Goal: Answer question/provide support: Share knowledge or assist other users

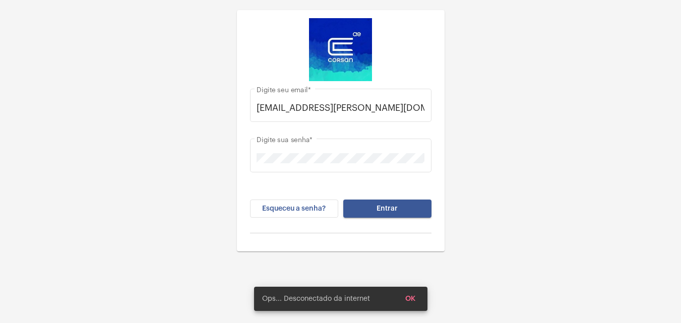
click at [362, 198] on div "[EMAIL_ADDRESS][PERSON_NAME][DOMAIN_NAME] Digite seu email * Digite sua senha *…" at bounding box center [341, 162] width 192 height 162
click at [366, 202] on button "Entrar" at bounding box center [387, 209] width 88 height 18
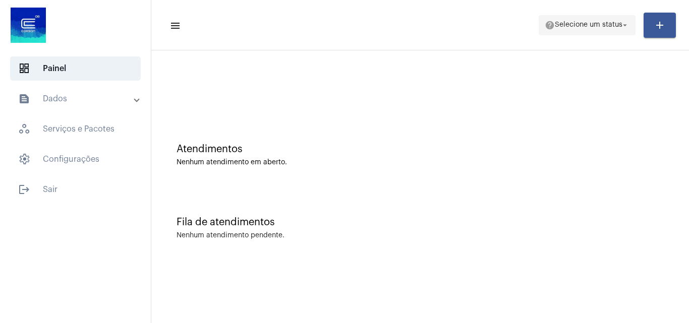
click at [609, 35] on button "help Selecione um status arrow_drop_down" at bounding box center [587, 25] width 97 height 20
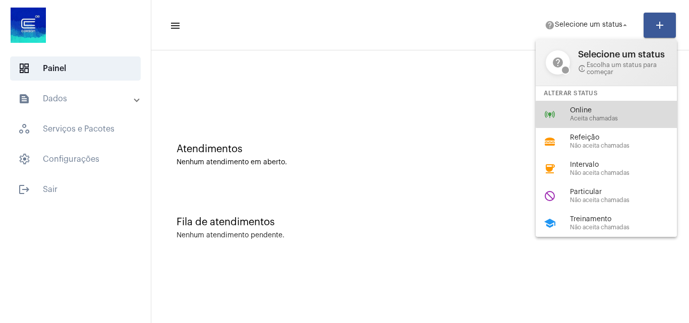
click at [611, 114] on span "Online" at bounding box center [627, 111] width 115 height 8
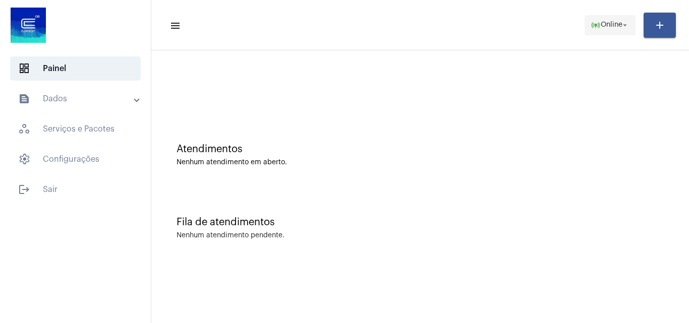
click at [604, 32] on span "online_prediction Online arrow_drop_down" at bounding box center [610, 25] width 39 height 18
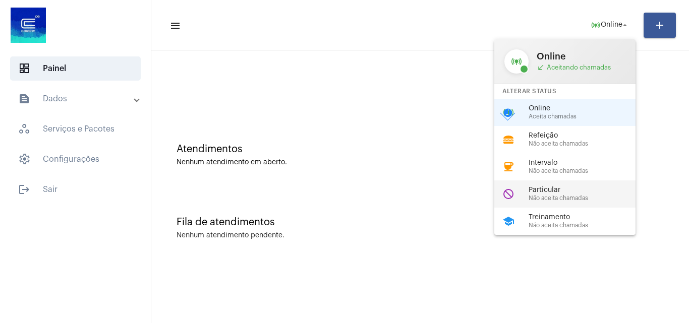
click at [560, 185] on div "do_not_disturb Particular Não aceita chamadas" at bounding box center [572, 194] width 157 height 27
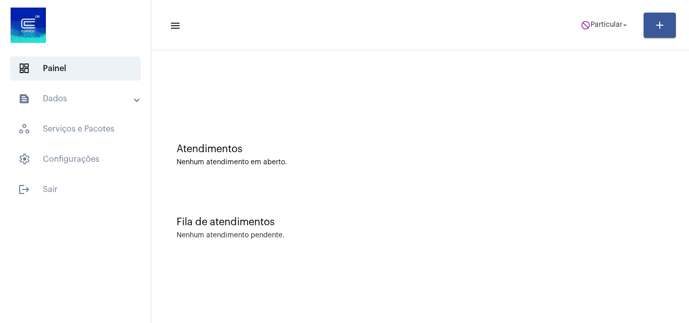
click at [595, 12] on mat-toolbar-row "menu do_not_disturb Particular arrow_drop_down add" at bounding box center [420, 25] width 538 height 32
click at [600, 26] on span "Particular" at bounding box center [607, 25] width 32 height 7
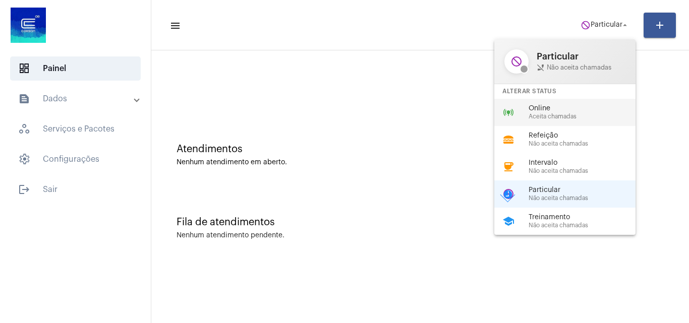
click at [572, 101] on div "online_prediction Online Aceita chamadas" at bounding box center [572, 112] width 157 height 27
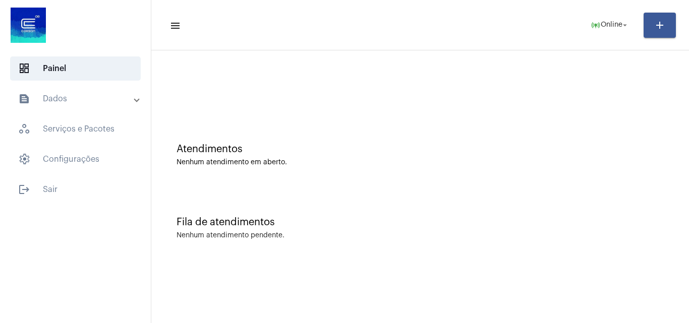
click at [116, 99] on mat-panel-title "text_snippet_outlined Dados" at bounding box center [76, 99] width 117 height 12
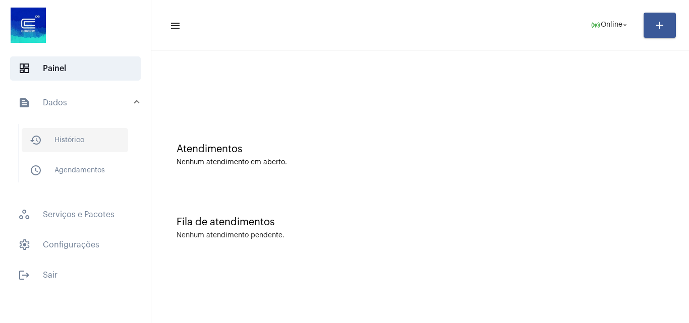
click at [65, 141] on span "history_outlined Histórico" at bounding box center [75, 140] width 106 height 24
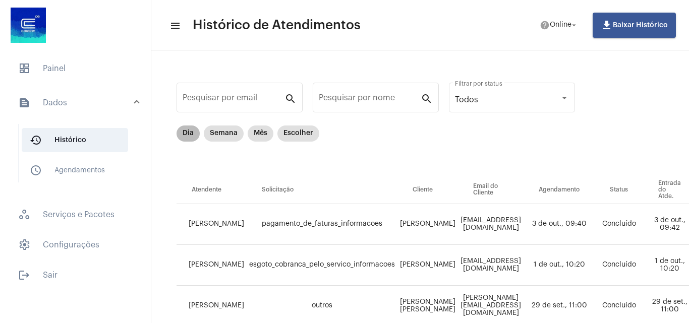
click at [185, 130] on mat-chip "Dia" at bounding box center [188, 134] width 23 height 16
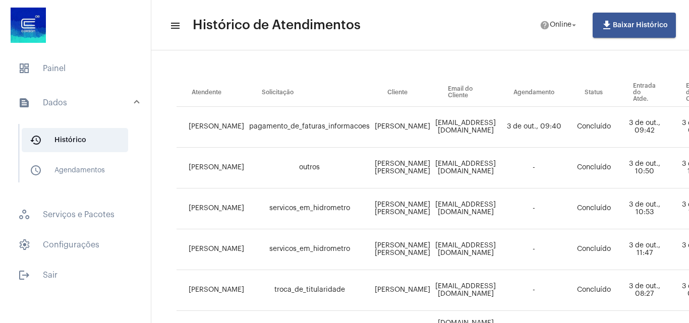
scroll to position [86, 0]
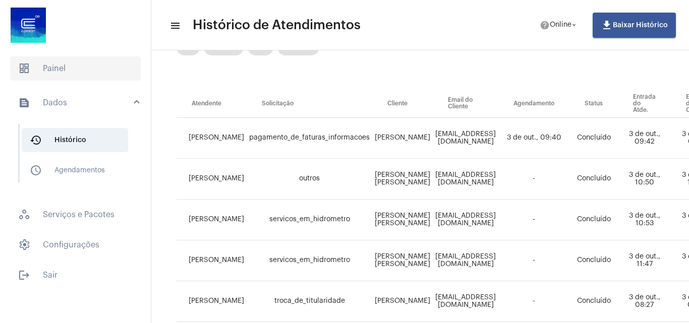
click at [40, 79] on span "dashboard Painel" at bounding box center [75, 68] width 131 height 24
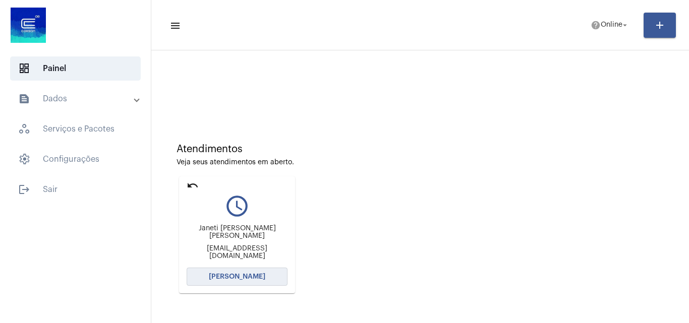
click at [246, 284] on button "[PERSON_NAME]" at bounding box center [237, 277] width 101 height 18
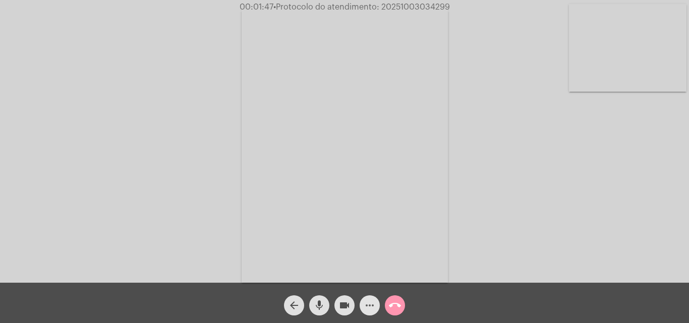
click at [373, 308] on mat-icon "more_horiz" at bounding box center [370, 306] width 12 height 12
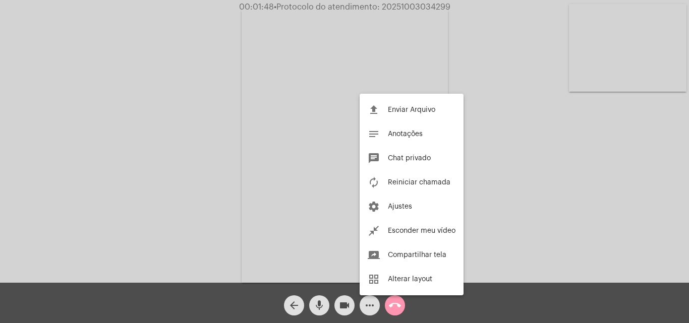
click at [517, 152] on div at bounding box center [344, 161] width 689 height 323
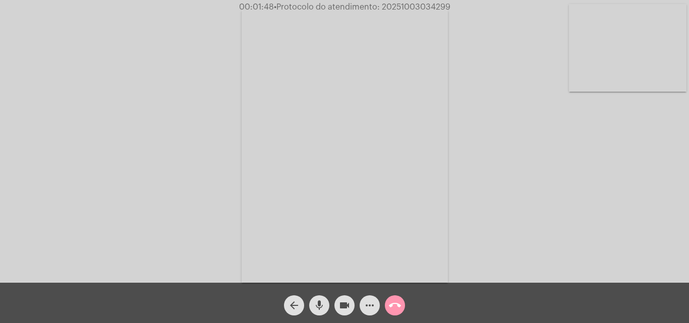
click at [517, 152] on div "Acessando Câmera e Microfone..." at bounding box center [344, 144] width 687 height 283
click at [362, 309] on button "more_horiz" at bounding box center [370, 306] width 20 height 20
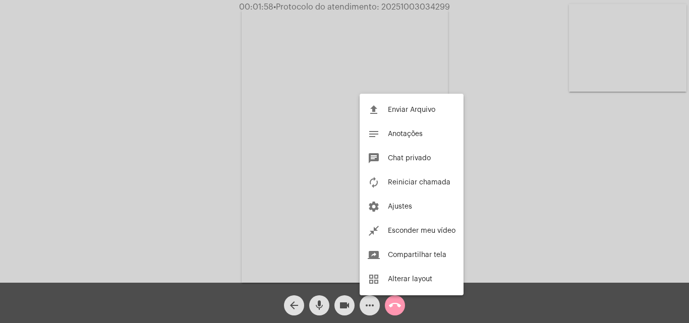
click at [486, 160] on div at bounding box center [344, 161] width 689 height 323
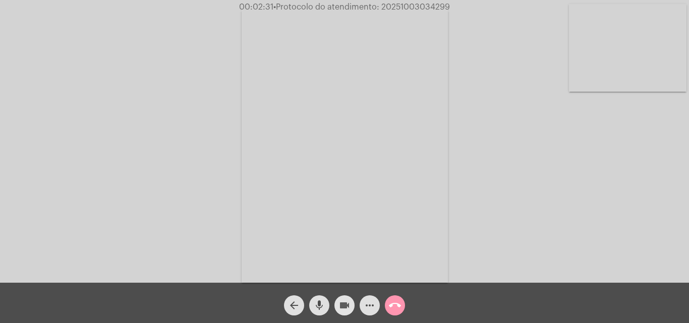
click at [341, 307] on mat-icon "videocam" at bounding box center [344, 306] width 12 height 12
click at [322, 302] on mat-icon "mic" at bounding box center [319, 306] width 12 height 12
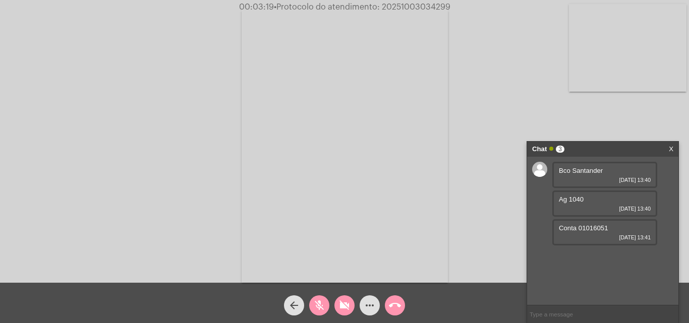
click at [343, 293] on div "videocam_off" at bounding box center [344, 302] width 25 height 25
click at [325, 304] on mat-icon "mic_off" at bounding box center [319, 306] width 12 height 12
drag, startPoint x: 587, startPoint y: 148, endPoint x: 240, endPoint y: 137, distance: 347.6
click at [240, 137] on app-call "00:03:56 • Protocolo do atendimento: 20251003034299 Acessando Câmera e Microfon…" at bounding box center [344, 161] width 689 height 323
click at [320, 305] on mat-icon "mic" at bounding box center [319, 306] width 12 height 12
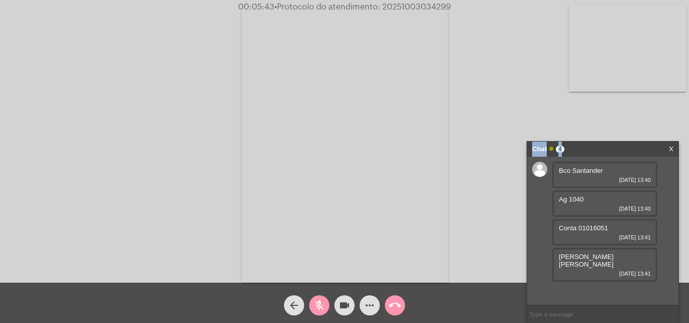
click at [339, 308] on mat-icon "videocam" at bounding box center [344, 306] width 12 height 12
click at [397, 304] on mat-icon "call_end" at bounding box center [395, 306] width 12 height 12
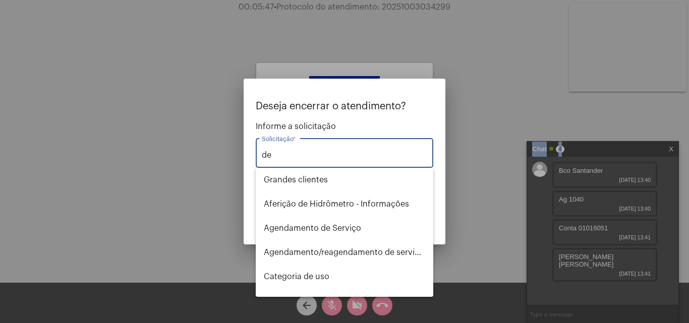
type input "d"
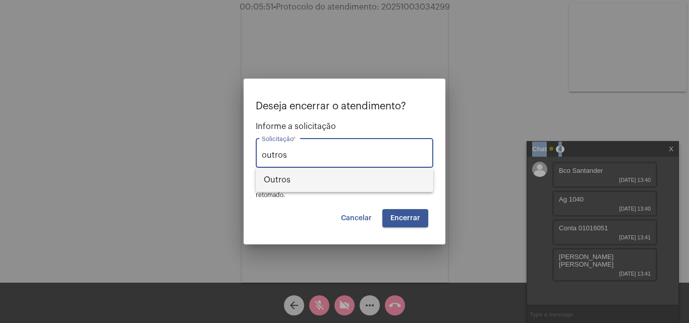
click at [339, 187] on span "Outros" at bounding box center [344, 180] width 161 height 24
type input "Outros"
click at [403, 217] on span "Encerrar" at bounding box center [405, 218] width 30 height 7
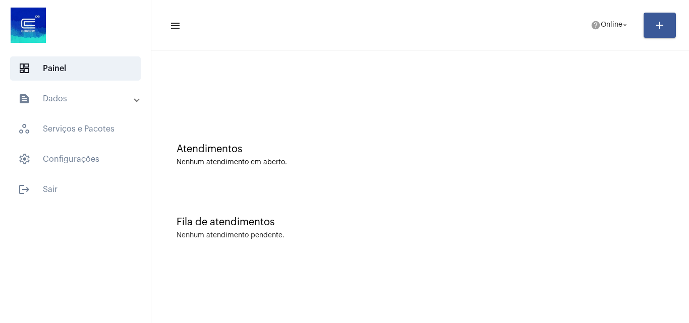
click at [96, 107] on mat-expansion-panel-header "text_snippet_outlined Dados" at bounding box center [78, 99] width 145 height 24
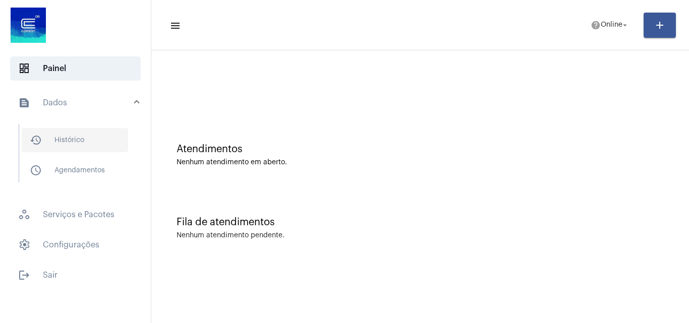
click at [107, 143] on span "history_outlined Histórico" at bounding box center [75, 140] width 106 height 24
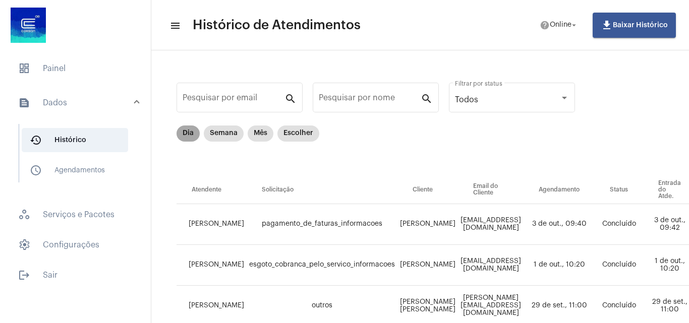
click at [196, 136] on mat-chip "Dia" at bounding box center [188, 134] width 23 height 16
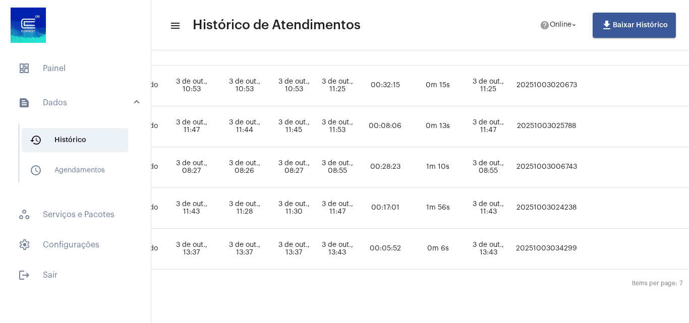
scroll to position [228, 623]
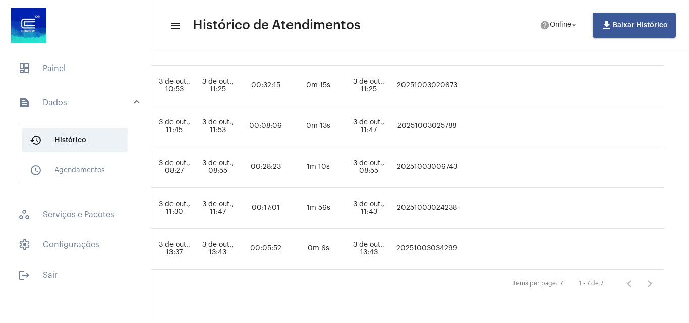
click at [441, 240] on td "20251003034299" at bounding box center [427, 249] width 66 height 41
drag, startPoint x: 441, startPoint y: 240, endPoint x: 446, endPoint y: 236, distance: 6.2
copy td "20251003034299"
click at [59, 73] on span "dashboard Painel" at bounding box center [75, 68] width 131 height 24
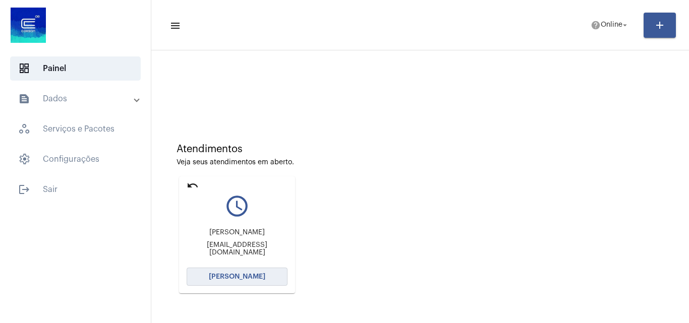
click at [262, 277] on span "[PERSON_NAME]" at bounding box center [237, 276] width 56 height 7
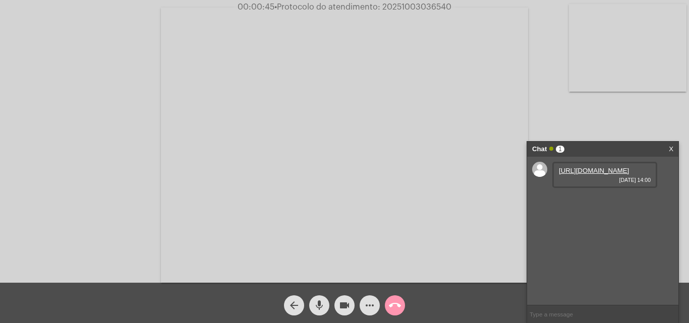
click at [629, 174] on link "[URL][DOMAIN_NAME]" at bounding box center [594, 171] width 70 height 8
click at [621, 203] on link "[URL][DOMAIN_NAME]" at bounding box center [594, 200] width 70 height 8
click at [568, 232] on span "16403959" at bounding box center [574, 228] width 30 height 8
copy span "16403959"
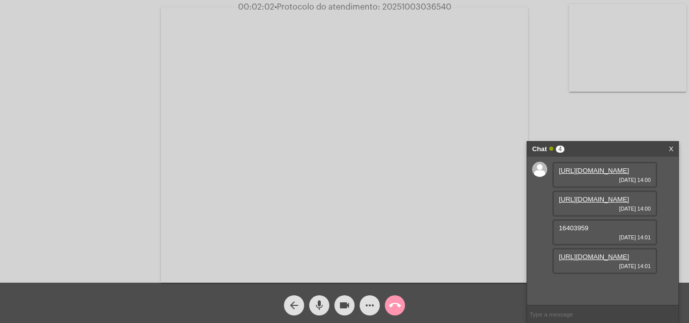
scroll to position [37, 0]
click at [609, 261] on link "[URL][DOMAIN_NAME]" at bounding box center [594, 257] width 70 height 8
click at [615, 261] on link "[URL][DOMAIN_NAME]" at bounding box center [594, 257] width 70 height 8
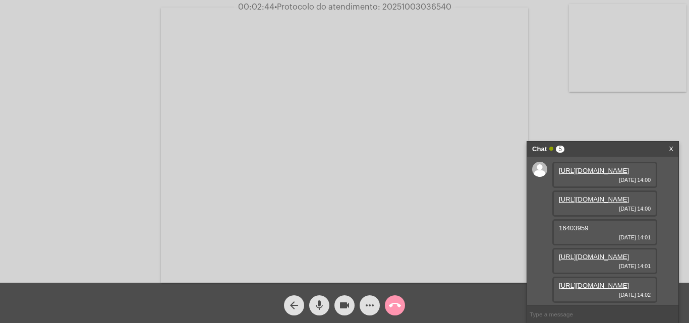
click at [609, 253] on link "[URL][DOMAIN_NAME]" at bounding box center [594, 257] width 70 height 8
click at [526, 32] on video at bounding box center [344, 145] width 367 height 275
click at [307, 76] on video at bounding box center [174, 144] width 329 height 247
click at [343, 305] on mat-icon "videocam" at bounding box center [344, 306] width 12 height 12
click at [326, 305] on button "mic" at bounding box center [319, 306] width 20 height 20
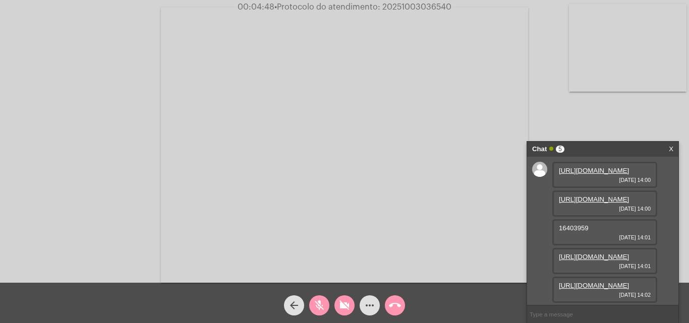
click at [344, 299] on span "videocam_off" at bounding box center [344, 306] width 12 height 20
click at [318, 299] on span "mic_off" at bounding box center [319, 306] width 12 height 20
click at [344, 303] on mat-icon "videocam_off" at bounding box center [344, 306] width 12 height 12
click at [344, 300] on mat-icon "videocam" at bounding box center [344, 306] width 12 height 12
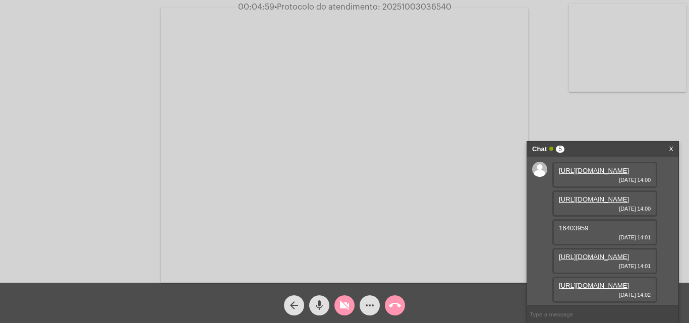
click at [317, 309] on mat-icon "mic" at bounding box center [319, 306] width 12 height 12
click at [353, 304] on button "videocam_off" at bounding box center [344, 306] width 20 height 20
click at [326, 304] on button "mic_off" at bounding box center [319, 306] width 20 height 20
click at [343, 302] on mat-icon "videocam" at bounding box center [344, 306] width 12 height 12
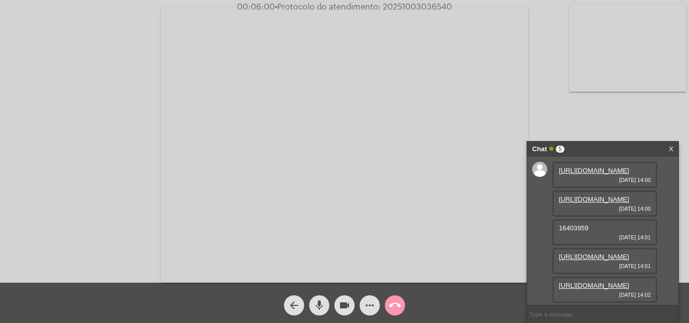
click at [325, 304] on button "mic" at bounding box center [319, 306] width 20 height 20
click at [350, 313] on span "videocam" at bounding box center [344, 306] width 12 height 20
click at [345, 307] on mat-icon "videocam_off" at bounding box center [344, 306] width 12 height 12
click at [318, 309] on mat-icon "mic_off" at bounding box center [319, 306] width 12 height 12
click at [373, 305] on mat-icon "more_horiz" at bounding box center [370, 306] width 12 height 12
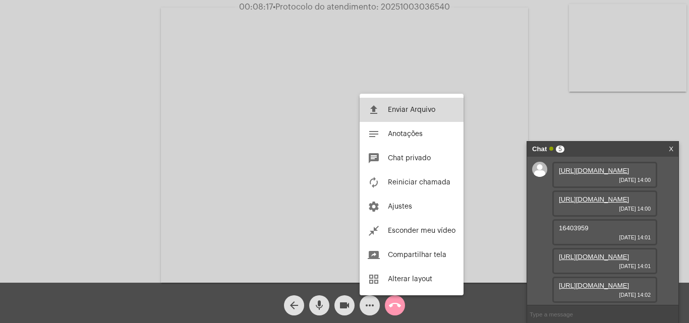
click at [402, 110] on span "Enviar Arquivo" at bounding box center [411, 109] width 47 height 7
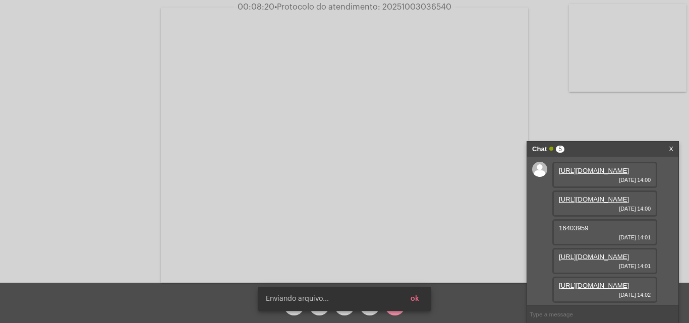
scroll to position [140, 0]
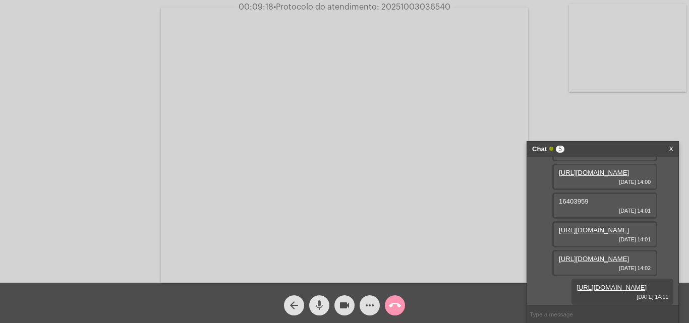
click at [326, 308] on button "mic" at bounding box center [319, 306] width 20 height 20
click at [349, 311] on mat-icon "videocam" at bounding box center [344, 306] width 12 height 12
click at [383, 311] on div "call_end" at bounding box center [394, 302] width 25 height 25
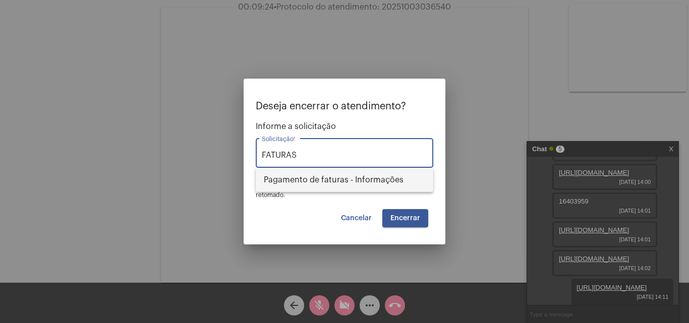
click at [340, 185] on span "Pagamento de faturas - Informações" at bounding box center [344, 180] width 161 height 24
type input "Pagamento de faturas - Informações"
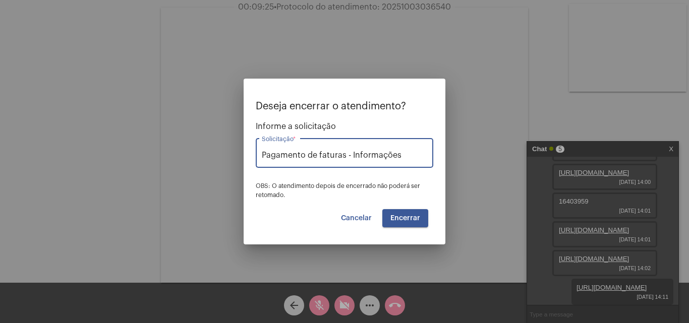
click at [408, 213] on button "Encerrar" at bounding box center [405, 218] width 46 height 18
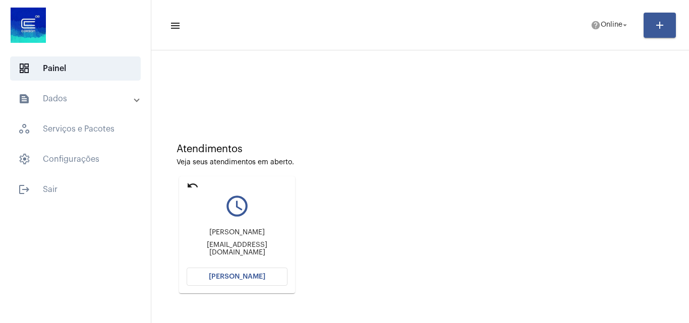
click at [256, 275] on span "[PERSON_NAME]" at bounding box center [237, 276] width 56 height 7
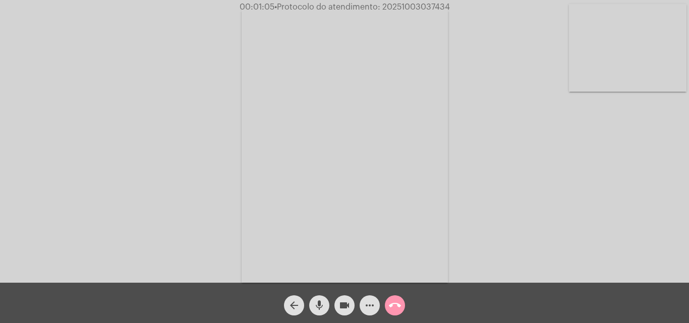
click at [352, 319] on div "arrow_back mic videocam more_horiz call_end" at bounding box center [344, 303] width 689 height 40
click at [350, 308] on mat-icon "videocam" at bounding box center [344, 306] width 12 height 12
click at [315, 307] on mat-icon "mic" at bounding box center [319, 306] width 12 height 12
click at [348, 306] on mat-icon "videocam_off" at bounding box center [344, 306] width 12 height 12
click at [328, 306] on button "mic_off" at bounding box center [319, 306] width 20 height 20
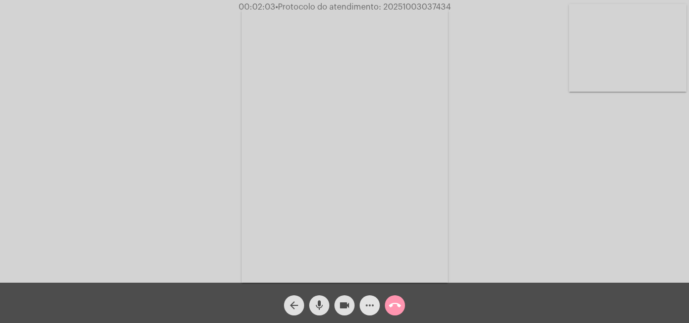
click at [367, 314] on span "more_horiz" at bounding box center [370, 306] width 12 height 20
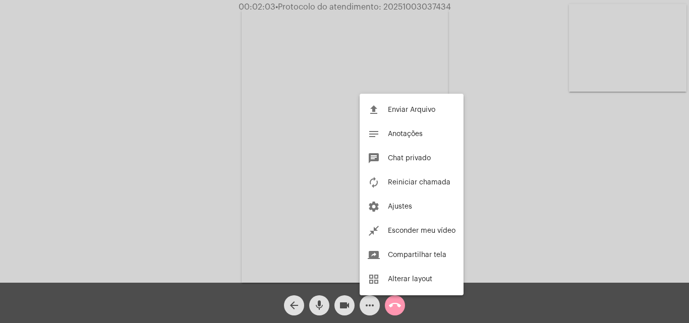
click at [469, 84] on div at bounding box center [344, 161] width 689 height 323
click at [469, 84] on div "Acessando Câmera e Microfone..." at bounding box center [344, 144] width 687 height 283
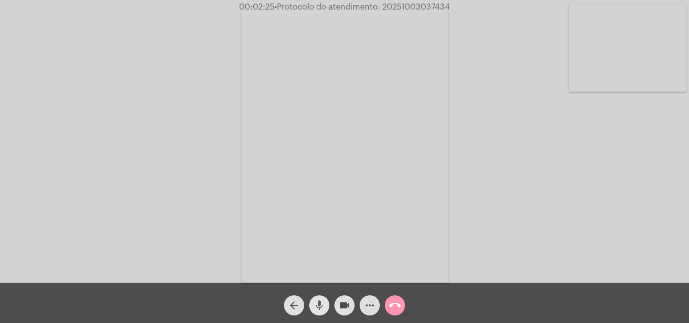
click at [328, 302] on button "mic" at bounding box center [319, 306] width 20 height 20
click at [315, 312] on span "mic_off" at bounding box center [319, 306] width 12 height 20
click at [378, 309] on button "more_horiz" at bounding box center [370, 306] width 20 height 20
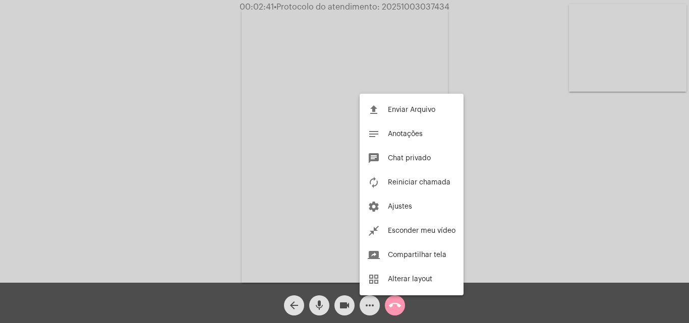
click at [439, 51] on div at bounding box center [344, 161] width 689 height 323
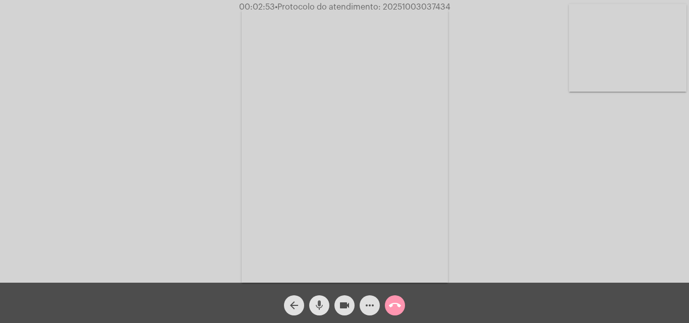
click at [323, 302] on mat-icon "mic" at bounding box center [319, 306] width 12 height 12
click at [324, 301] on mat-icon "mic_off" at bounding box center [319, 306] width 12 height 12
click at [324, 301] on mat-icon "mic" at bounding box center [319, 306] width 12 height 12
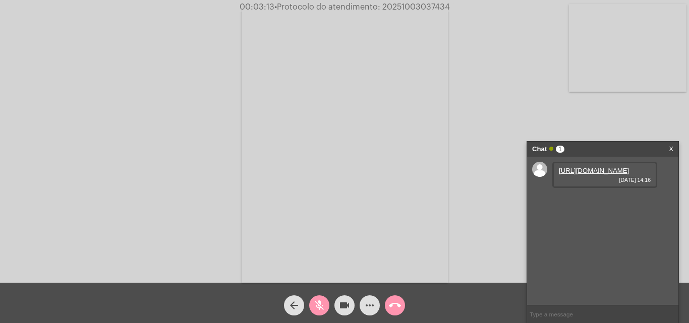
click at [319, 300] on mat-icon "mic_off" at bounding box center [319, 306] width 12 height 12
click at [629, 174] on link "[URL][DOMAIN_NAME]" at bounding box center [594, 171] width 70 height 8
click at [321, 309] on mat-icon "mic" at bounding box center [319, 306] width 12 height 12
click at [601, 203] on link "[URL][DOMAIN_NAME]" at bounding box center [594, 200] width 70 height 8
click at [319, 301] on mat-icon "mic_off" at bounding box center [319, 306] width 12 height 12
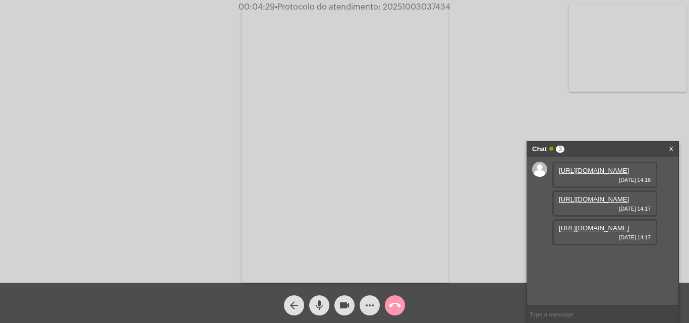
scroll to position [9, 0]
click at [605, 232] on link "[URL][DOMAIN_NAME]" at bounding box center [594, 228] width 70 height 8
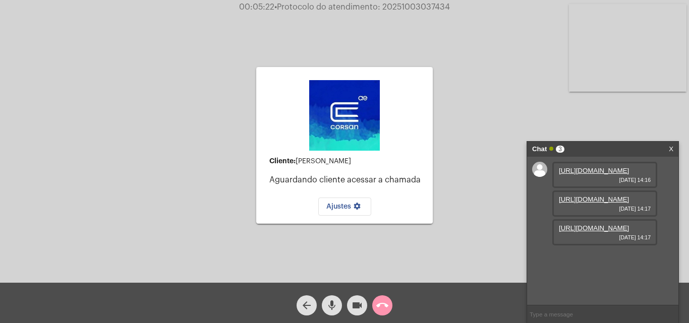
click at [239, 87] on div "Cliente: [PERSON_NAME] cliente acessar a chamada Ajustes settings Acessando Câm…" at bounding box center [344, 144] width 687 height 283
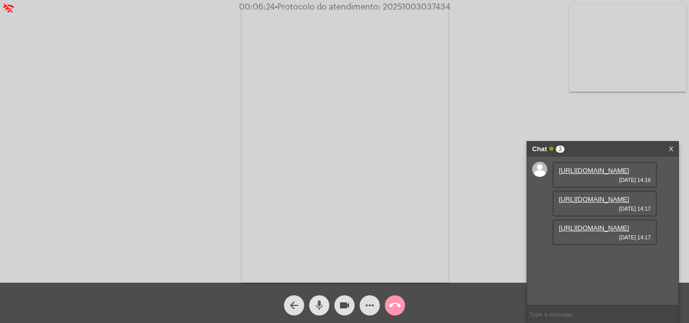
click at [322, 309] on mat-icon "mic" at bounding box center [319, 306] width 12 height 12
click at [350, 308] on mat-icon "videocam" at bounding box center [344, 306] width 12 height 12
click at [341, 304] on mat-icon "videocam_off" at bounding box center [344, 306] width 12 height 12
click at [330, 304] on div "mic_off" at bounding box center [319, 302] width 25 height 25
click at [606, 232] on link "[URL][DOMAIN_NAME]" at bounding box center [594, 228] width 70 height 8
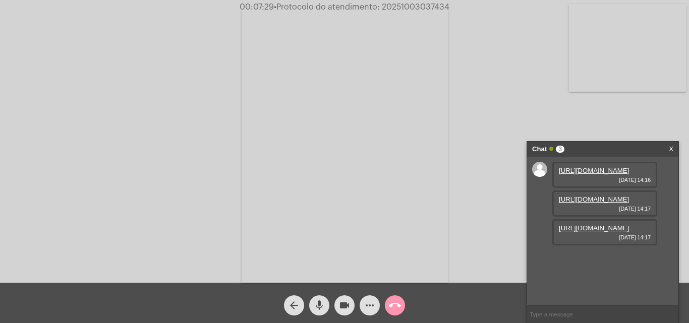
click at [600, 203] on link "[URL][DOMAIN_NAME]" at bounding box center [594, 200] width 70 height 8
click at [672, 146] on link "X" at bounding box center [671, 149] width 5 height 15
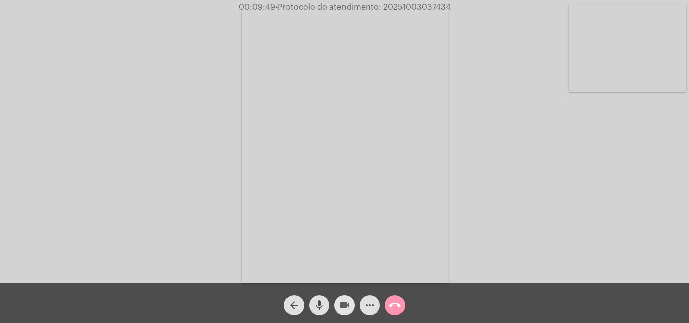
click at [335, 304] on button "videocam" at bounding box center [344, 306] width 20 height 20
click at [325, 304] on button "mic" at bounding box center [319, 306] width 20 height 20
click at [344, 299] on span "videocam_off" at bounding box center [344, 306] width 12 height 20
click at [323, 308] on mat-icon "mic_off" at bounding box center [319, 306] width 12 height 12
click at [335, 305] on button "videocam" at bounding box center [344, 306] width 20 height 20
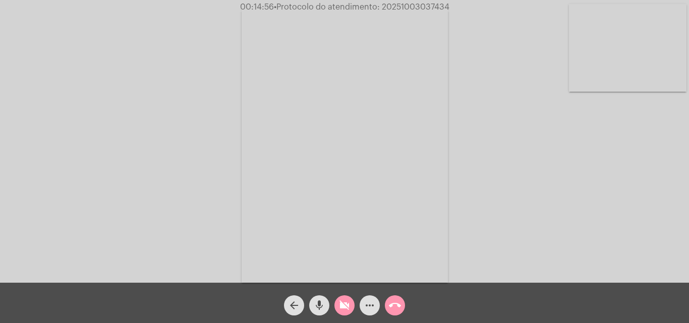
click at [316, 308] on mat-icon "mic" at bounding box center [319, 306] width 12 height 12
drag, startPoint x: 326, startPoint y: 298, endPoint x: 336, endPoint y: 301, distance: 10.5
click at [327, 298] on div "mic_off" at bounding box center [319, 302] width 25 height 25
click at [336, 301] on button "videocam_off" at bounding box center [344, 306] width 20 height 20
click at [372, 306] on mat-icon "more_horiz" at bounding box center [370, 306] width 12 height 12
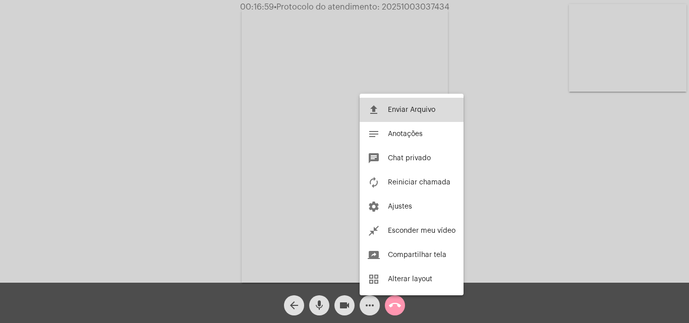
click at [423, 118] on button "file_upload Enviar Arquivo" at bounding box center [412, 110] width 104 height 24
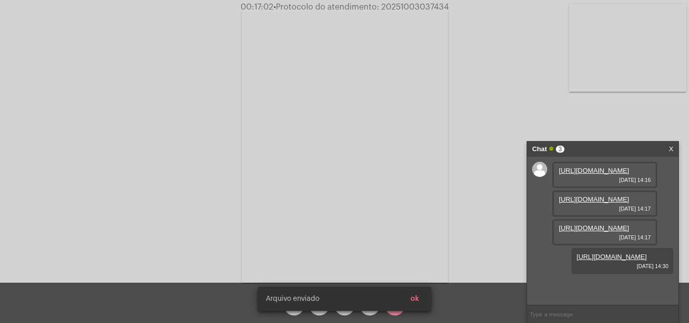
scroll to position [60, 0]
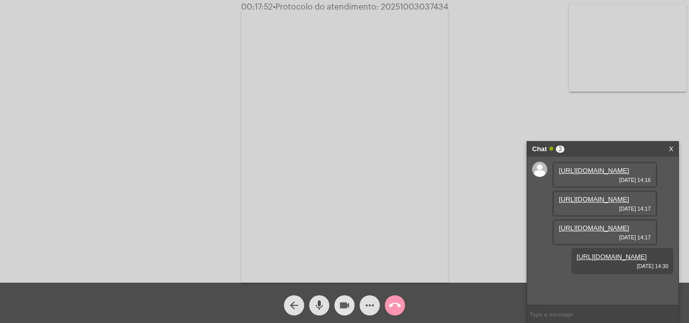
click at [351, 307] on button "videocam" at bounding box center [344, 306] width 20 height 20
click at [327, 305] on button "mic" at bounding box center [319, 306] width 20 height 20
click at [354, 305] on button "videocam_off" at bounding box center [344, 306] width 20 height 20
click at [332, 304] on div "videocam" at bounding box center [344, 302] width 25 height 25
click at [329, 304] on button "mic_off" at bounding box center [319, 306] width 20 height 20
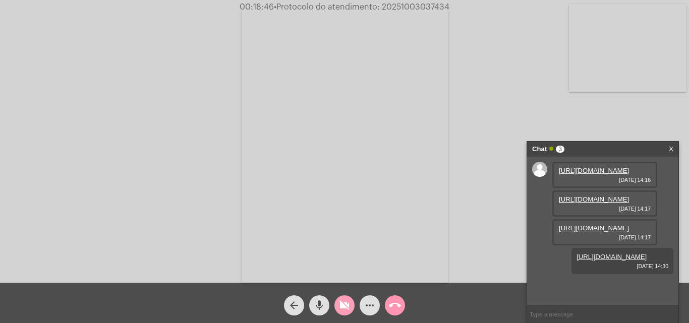
click at [350, 310] on mat-icon "videocam_off" at bounding box center [344, 306] width 12 height 12
click at [338, 310] on mat-icon "videocam" at bounding box center [344, 306] width 12 height 12
click at [329, 306] on button "mic" at bounding box center [319, 306] width 20 height 20
click at [342, 315] on span "videocam_off" at bounding box center [344, 306] width 12 height 20
click at [315, 310] on mat-icon "mic_off" at bounding box center [319, 306] width 12 height 12
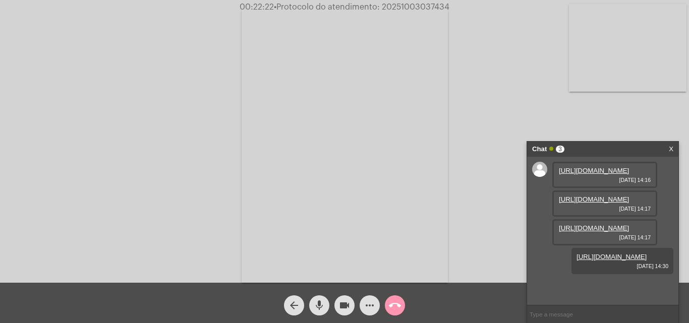
click at [352, 310] on button "videocam" at bounding box center [344, 306] width 20 height 20
click at [320, 310] on mat-icon "mic" at bounding box center [319, 306] width 12 height 12
click at [337, 311] on button "videocam_off" at bounding box center [344, 306] width 20 height 20
click at [329, 309] on div "mic_off" at bounding box center [319, 302] width 25 height 25
click at [372, 306] on mat-icon "more_horiz" at bounding box center [370, 306] width 12 height 12
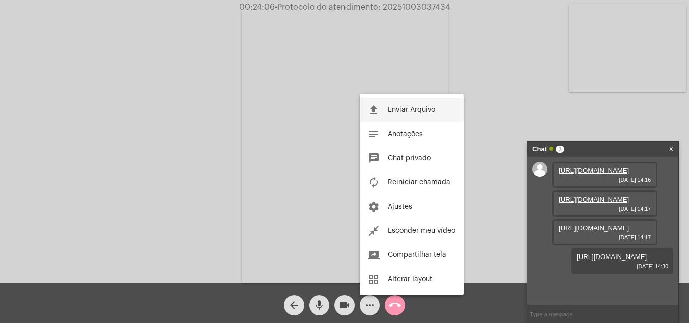
click at [415, 113] on button "file_upload Enviar Arquivo" at bounding box center [412, 110] width 104 height 24
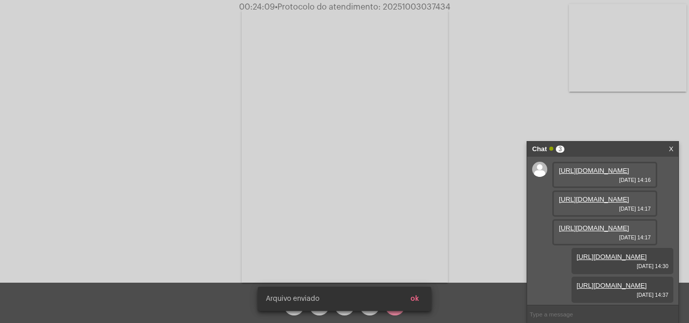
scroll to position [111, 0]
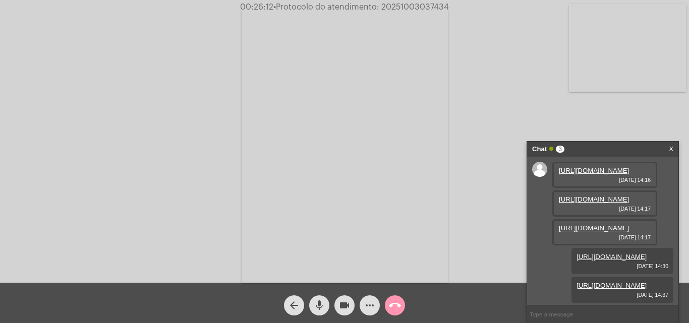
click at [321, 308] on mat-icon "mic" at bounding box center [319, 306] width 12 height 12
click at [351, 308] on button "videocam" at bounding box center [344, 306] width 20 height 20
click at [387, 308] on button "call_end" at bounding box center [395, 306] width 20 height 20
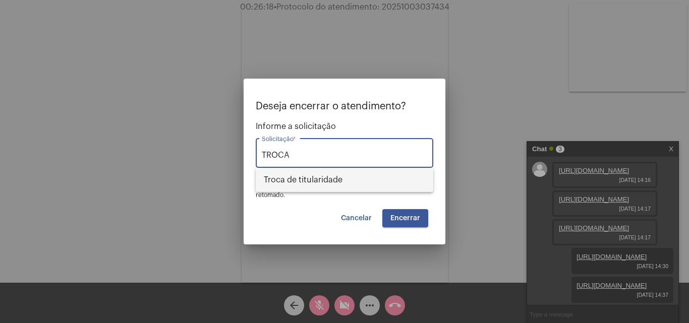
click at [304, 190] on span "Troca de titularidade" at bounding box center [344, 180] width 161 height 24
type input "Troca de titularidade"
click at [399, 212] on button "Encerrar" at bounding box center [405, 218] width 46 height 18
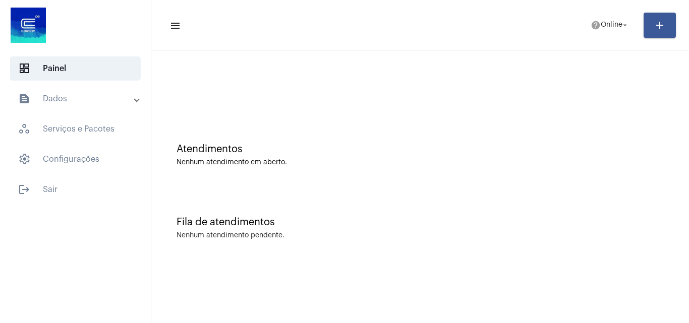
click at [110, 102] on mat-panel-title "text_snippet_outlined Dados" at bounding box center [76, 99] width 117 height 12
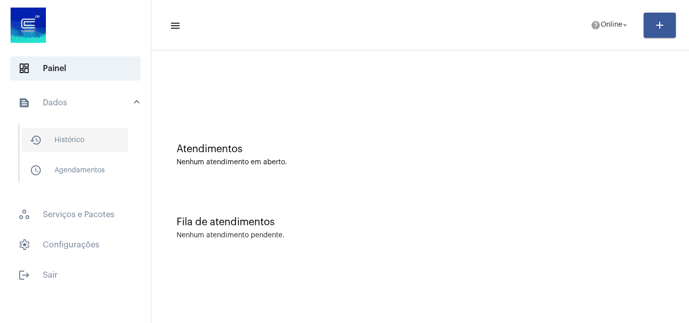
click at [82, 147] on span "history_outlined Histórico" at bounding box center [75, 140] width 106 height 24
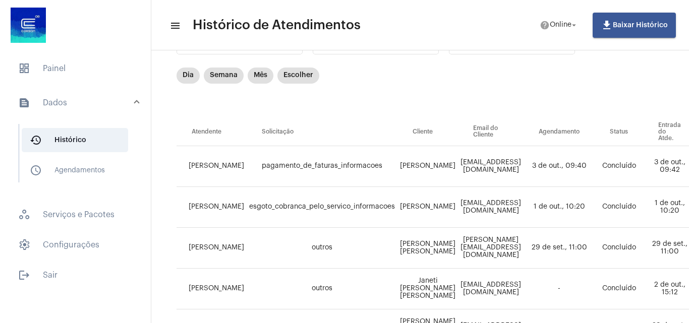
scroll to position [50, 0]
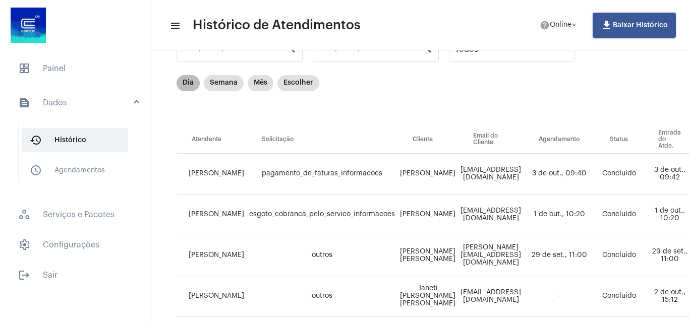
click at [199, 89] on div "Dia Semana Mês Escolher" at bounding box center [247, 83] width 147 height 20
click at [186, 85] on mat-chip "Dia" at bounding box center [188, 83] width 23 height 16
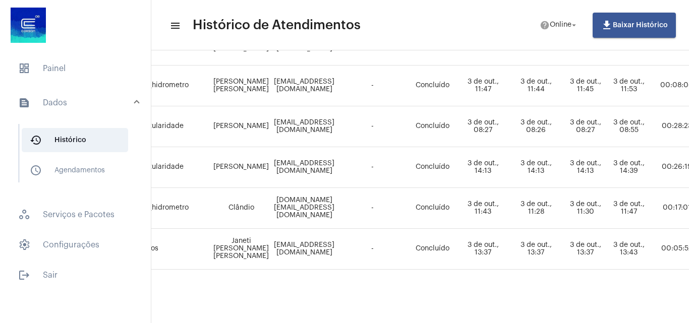
scroll to position [303, 246]
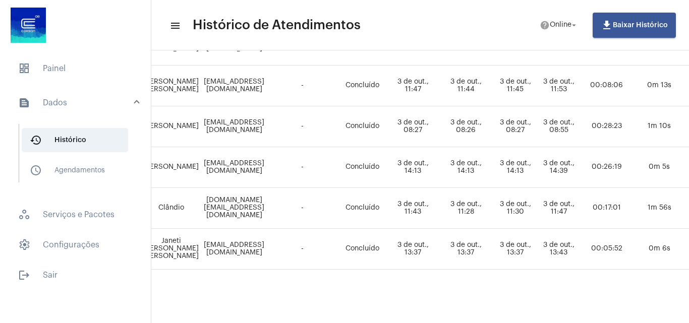
click at [502, 312] on div "Pesquisar por email search Pesquisar por nome search Todos Filtrar por status D…" at bounding box center [475, 35] width 1090 height 555
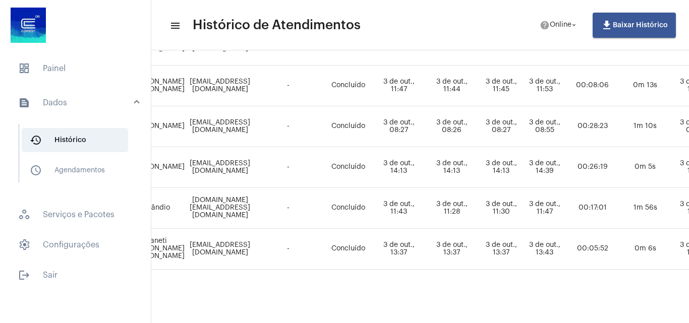
drag, startPoint x: 508, startPoint y: 311, endPoint x: 686, endPoint y: 289, distance: 179.3
click at [681, 289] on mat-sidenav-content "menu Histórico de Atendimentos help Online arrow_drop_down file_download Baixar…" at bounding box center [420, 161] width 538 height 323
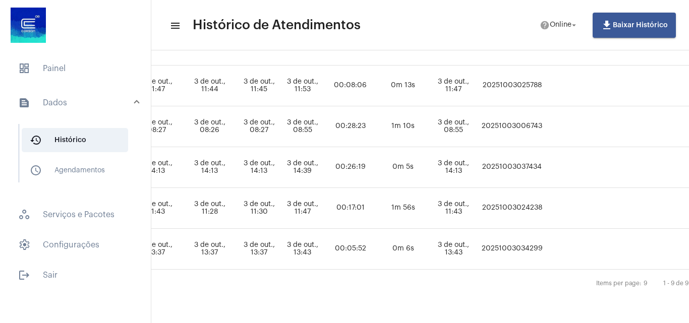
scroll to position [303, 533]
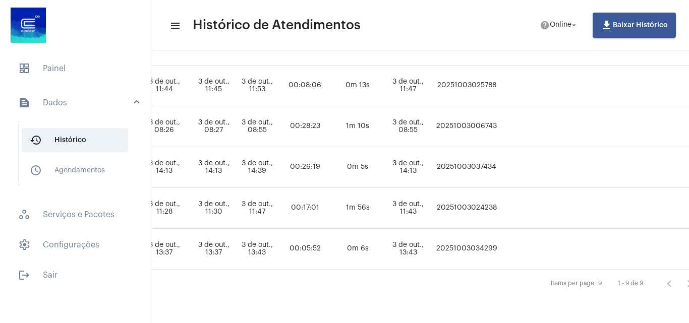
click at [500, 165] on td "20251003037434" at bounding box center [466, 167] width 67 height 41
copy td "20251003037434"
click at [37, 57] on span "dashboard Painel" at bounding box center [75, 68] width 131 height 24
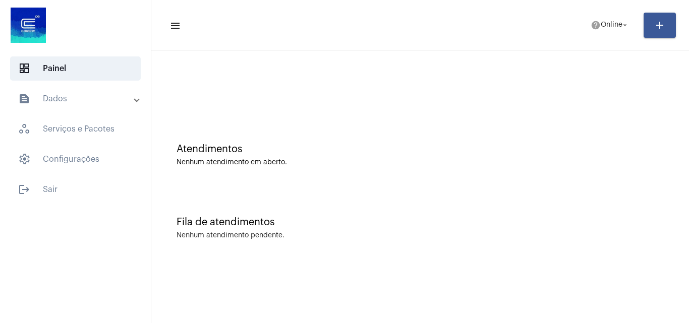
click at [106, 104] on mat-panel-title "text_snippet_outlined Dados" at bounding box center [76, 99] width 117 height 12
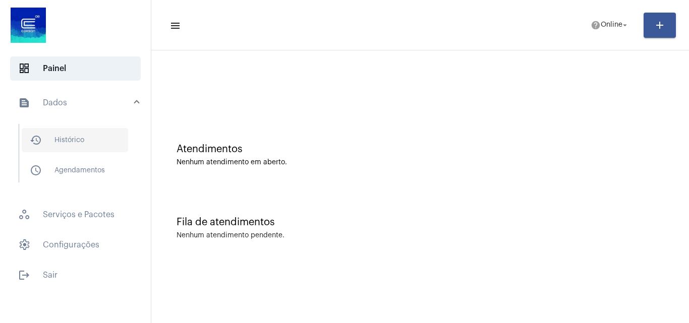
click at [81, 135] on span "history_outlined Histórico" at bounding box center [75, 140] width 106 height 24
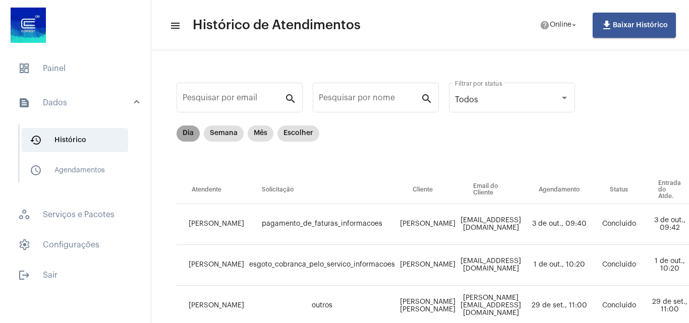
click at [189, 129] on mat-chip "Dia" at bounding box center [188, 134] width 23 height 16
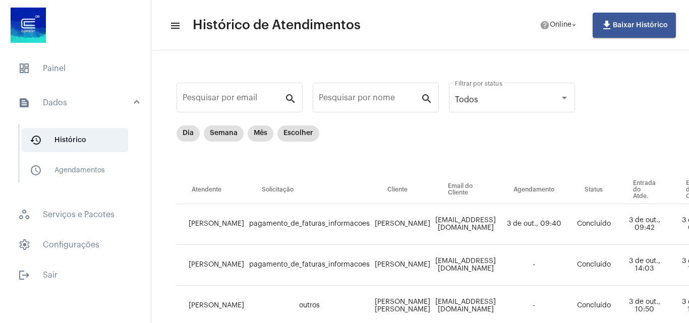
click at [51, 85] on mat-list "dashboard Painel text_snippet_outlined Dados history_outlined Histórico schedul…" at bounding box center [75, 169] width 151 height 235
click at [47, 67] on span "dashboard Painel" at bounding box center [75, 68] width 131 height 24
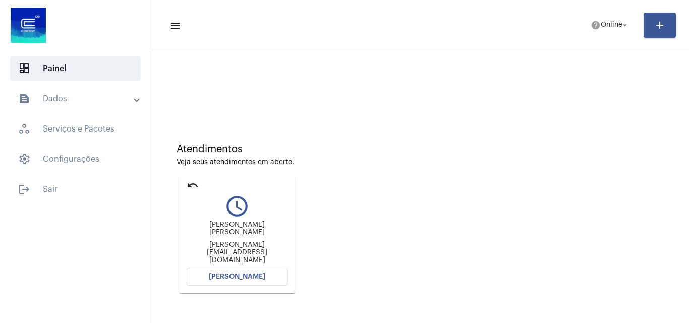
click at [242, 282] on button "[PERSON_NAME]" at bounding box center [237, 277] width 101 height 18
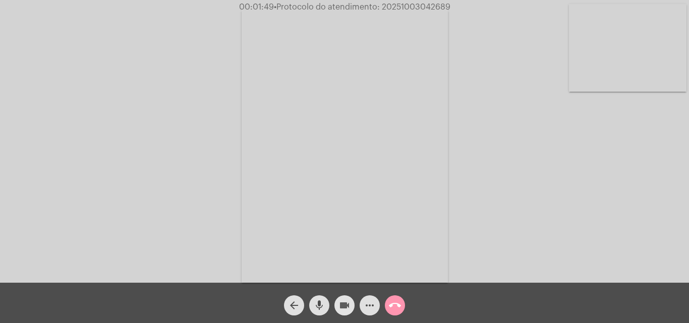
click at [342, 304] on mat-icon "videocam" at bounding box center [344, 306] width 12 height 12
click at [321, 305] on mat-icon "mic" at bounding box center [319, 306] width 12 height 12
click at [333, 317] on div "arrow_back mic_off videocam_off more_horiz call_end" at bounding box center [344, 303] width 689 height 40
click at [350, 304] on mat-icon "videocam_off" at bounding box center [344, 306] width 12 height 12
click at [310, 307] on button "mic_off" at bounding box center [319, 306] width 20 height 20
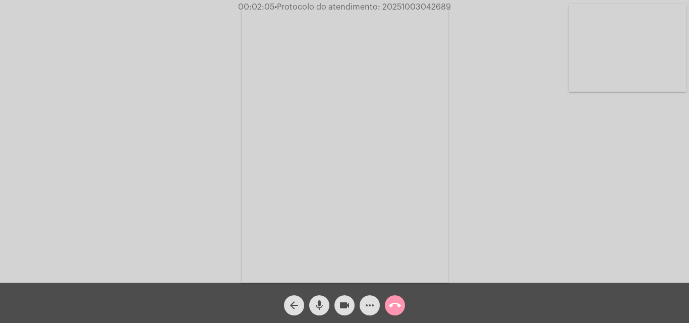
click at [352, 308] on button "videocam" at bounding box center [344, 306] width 20 height 20
click at [325, 309] on button "mic" at bounding box center [319, 306] width 20 height 20
click at [351, 299] on button "videocam_off" at bounding box center [344, 306] width 20 height 20
click at [351, 309] on button "videocam_off" at bounding box center [344, 306] width 20 height 20
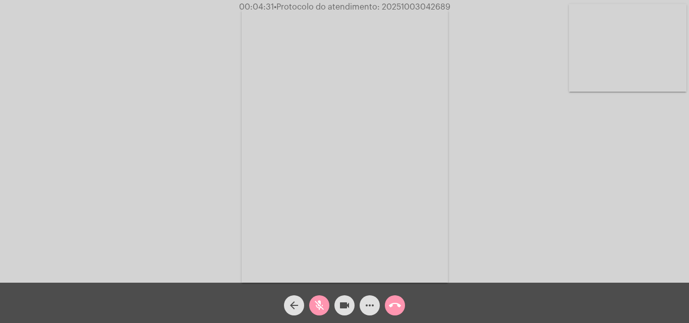
click at [323, 306] on mat-icon "mic_off" at bounding box center [319, 306] width 12 height 12
click at [345, 310] on mat-icon "videocam" at bounding box center [344, 306] width 12 height 12
click at [318, 300] on mat-icon "mic" at bounding box center [319, 306] width 12 height 12
click at [340, 302] on mat-icon "videocam_off" at bounding box center [344, 306] width 12 height 12
click at [313, 301] on mat-icon "mic_off" at bounding box center [319, 306] width 12 height 12
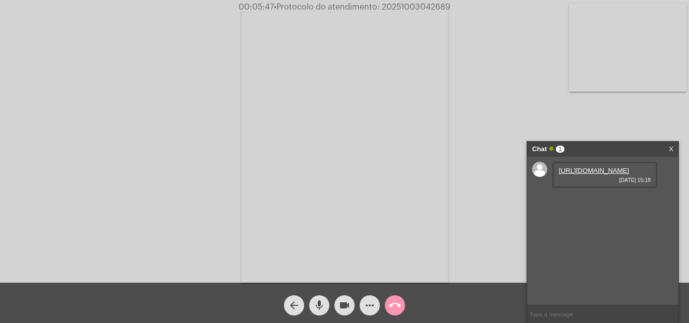
click at [629, 174] on link "[URL][DOMAIN_NAME]" at bounding box center [594, 171] width 70 height 8
click at [596, 203] on link "[URL][DOMAIN_NAME]" at bounding box center [594, 200] width 70 height 8
click at [600, 203] on link "[URL][DOMAIN_NAME]" at bounding box center [594, 200] width 70 height 8
click at [606, 174] on link "[URL][DOMAIN_NAME]" at bounding box center [594, 171] width 70 height 8
click at [588, 174] on link "[URL][DOMAIN_NAME]" at bounding box center [594, 171] width 70 height 8
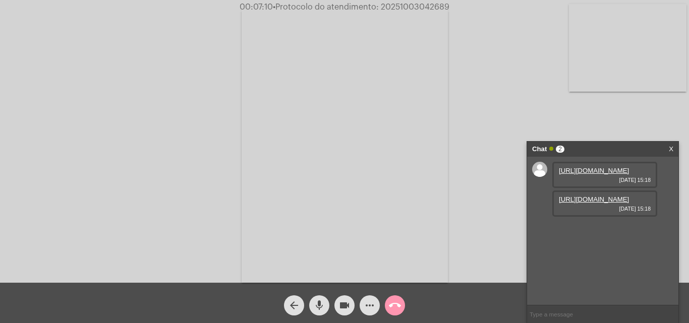
click at [426, 97] on video at bounding box center [345, 145] width 206 height 275
click at [243, 107] on video at bounding box center [154, 144] width 206 height 275
click at [346, 309] on mat-icon "videocam" at bounding box center [344, 306] width 12 height 12
click at [316, 309] on mat-icon "mic" at bounding box center [319, 306] width 12 height 12
click at [620, 297] on div "[URL][DOMAIN_NAME] [DATE] 15:18 [URL][DOMAIN_NAME] [DATE] 15:18" at bounding box center [602, 231] width 151 height 148
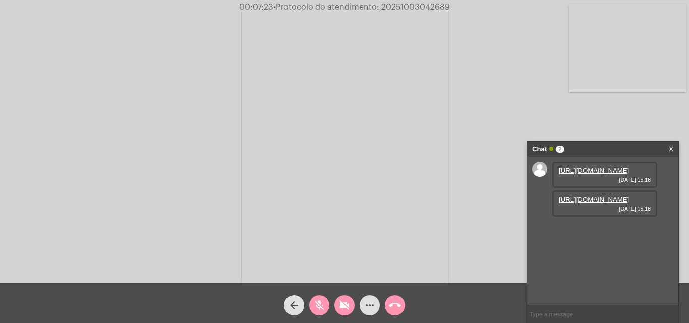
click at [612, 203] on link "[URL][DOMAIN_NAME]" at bounding box center [594, 200] width 70 height 8
click at [602, 174] on link "[URL][DOMAIN_NAME]" at bounding box center [594, 171] width 70 height 8
click at [670, 149] on link "X" at bounding box center [671, 149] width 5 height 15
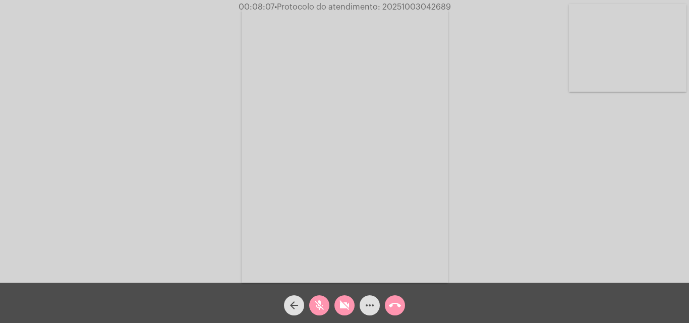
click at [340, 294] on div "videocam_off" at bounding box center [344, 302] width 25 height 25
click at [326, 301] on button "mic_off" at bounding box center [319, 306] width 20 height 20
click at [341, 304] on mat-icon "videocam" at bounding box center [344, 306] width 12 height 12
click at [324, 305] on mat-icon "mic" at bounding box center [319, 306] width 12 height 12
drag, startPoint x: 331, startPoint y: 294, endPoint x: 339, endPoint y: 301, distance: 11.4
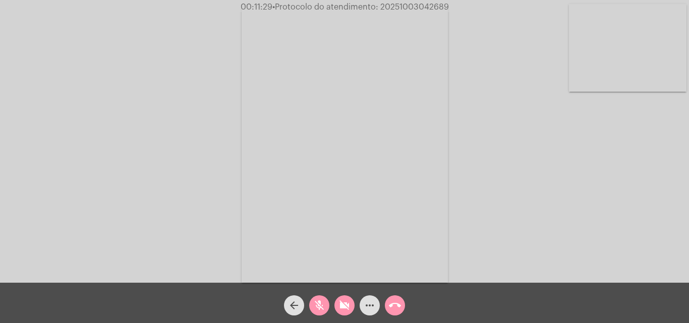
click at [332, 294] on div "arrow_back mic_off videocam_off more_horiz call_end" at bounding box center [344, 303] width 689 height 40
click at [339, 301] on mat-icon "videocam_off" at bounding box center [344, 306] width 12 height 12
click at [328, 302] on button "mic_off" at bounding box center [319, 306] width 20 height 20
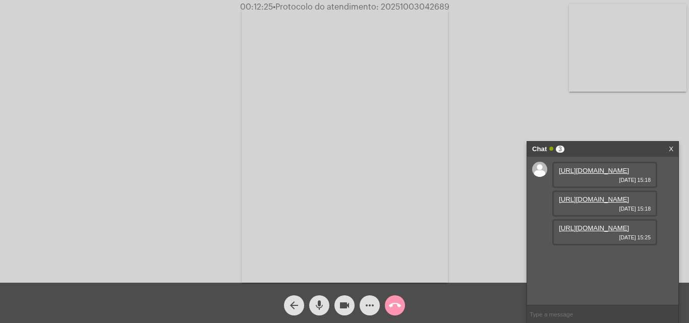
scroll to position [9, 0]
click at [596, 232] on link "[URL][DOMAIN_NAME]" at bounding box center [594, 228] width 70 height 8
click at [596, 110] on div "Acessando Câmera e Microfone..." at bounding box center [344, 144] width 687 height 283
click at [347, 302] on mat-icon "videocam" at bounding box center [344, 306] width 12 height 12
click at [324, 306] on mat-icon "mic" at bounding box center [319, 306] width 12 height 12
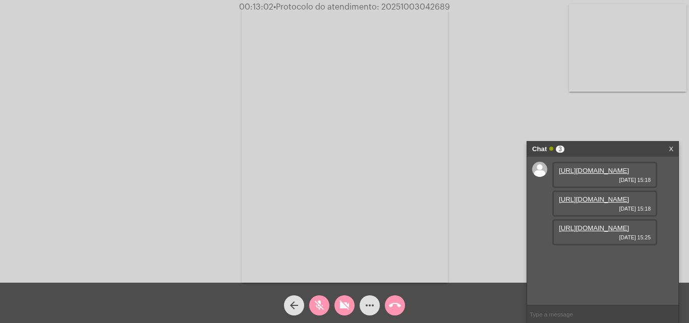
scroll to position [0, 0]
click at [609, 203] on link "[URL][DOMAIN_NAME]" at bounding box center [594, 200] width 70 height 8
click at [341, 310] on mat-icon "videocam_off" at bounding box center [344, 306] width 12 height 12
click at [325, 310] on mat-icon "mic_off" at bounding box center [319, 306] width 12 height 12
click at [325, 299] on button "mic" at bounding box center [319, 306] width 20 height 20
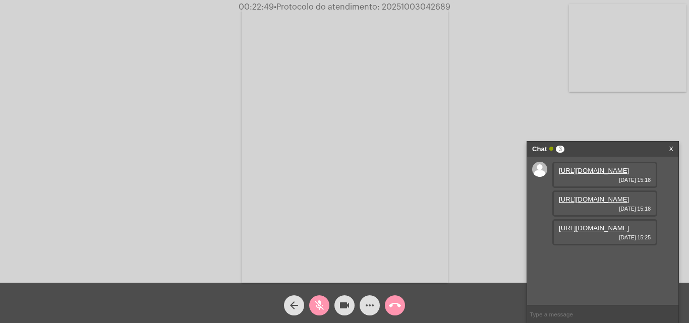
click at [345, 309] on mat-icon "videocam" at bounding box center [344, 306] width 12 height 12
click at [389, 308] on mat-icon "call_end" at bounding box center [395, 306] width 12 height 12
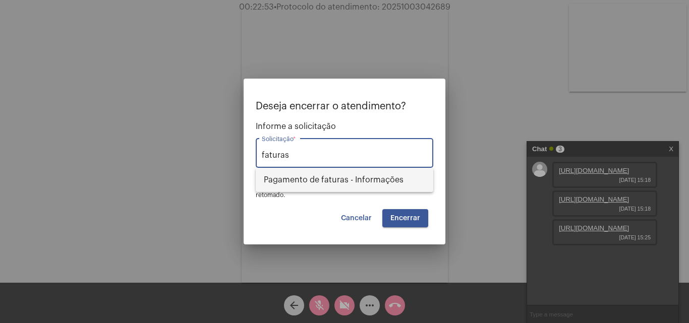
click at [357, 180] on span "Pagamento de faturas - Informações" at bounding box center [344, 180] width 161 height 24
type input "Pagamento de faturas - Informações"
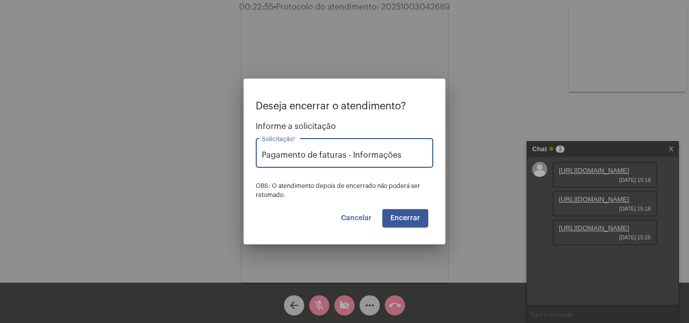
click at [404, 213] on button "Encerrar" at bounding box center [405, 218] width 46 height 18
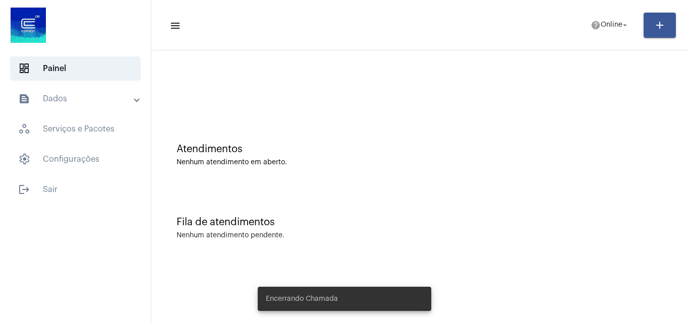
click at [48, 103] on mat-panel-title "text_snippet_outlined Dados" at bounding box center [76, 99] width 117 height 12
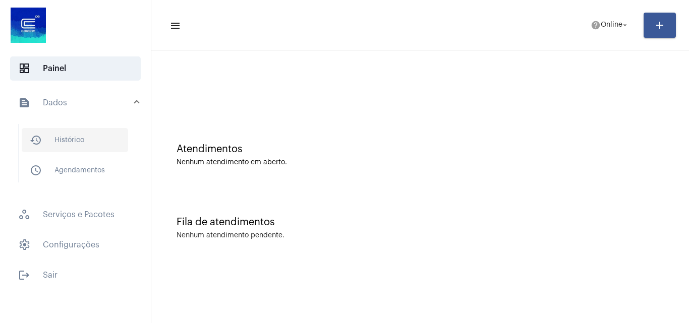
click at [99, 131] on span "history_outlined Histórico" at bounding box center [75, 140] width 106 height 24
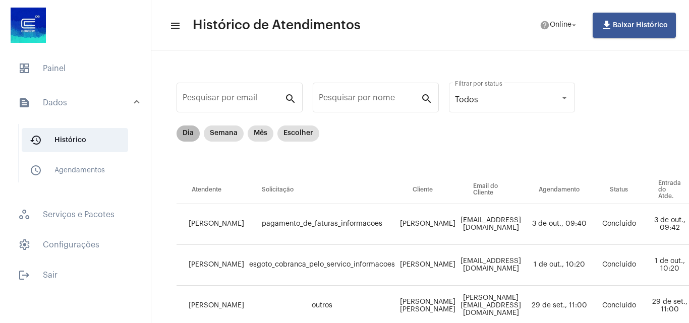
click at [187, 129] on mat-chip "Dia" at bounding box center [188, 134] width 23 height 16
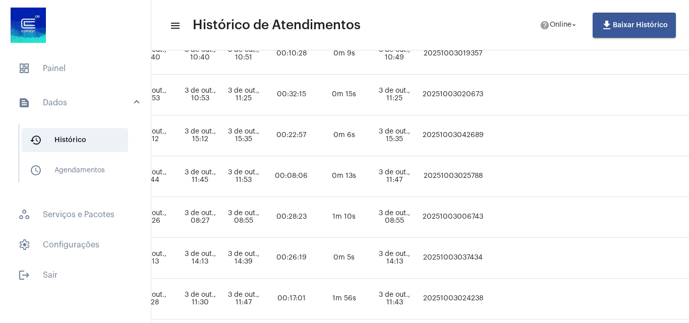
scroll to position [252, 550]
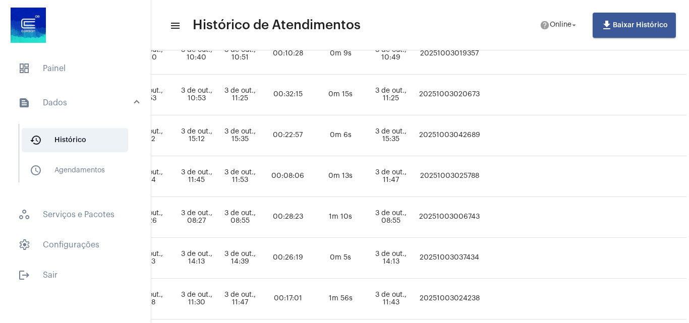
click at [483, 131] on td "20251003042689" at bounding box center [449, 135] width 67 height 41
copy td "20251003042689"
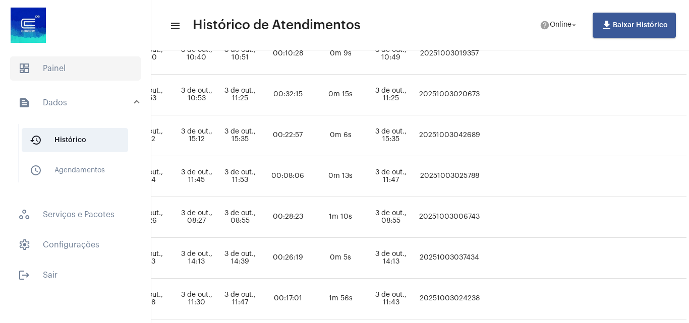
click at [75, 79] on span "dashboard Painel" at bounding box center [75, 68] width 131 height 24
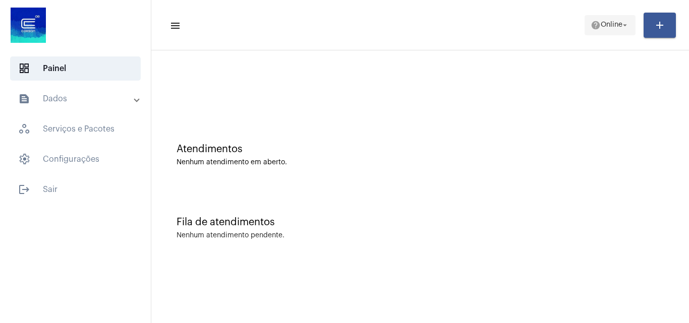
click at [617, 31] on span "help Online arrow_drop_down" at bounding box center [610, 25] width 39 height 18
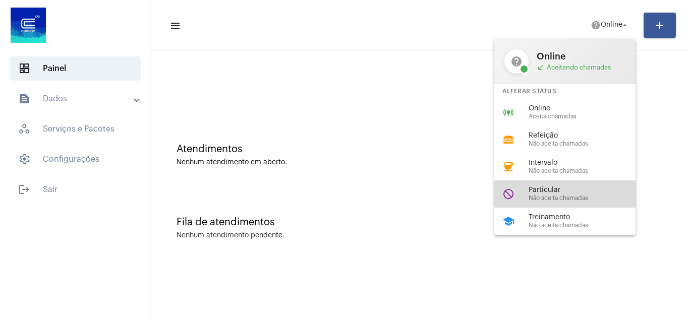
click at [571, 194] on div "Particular Não aceita chamadas" at bounding box center [586, 194] width 115 height 15
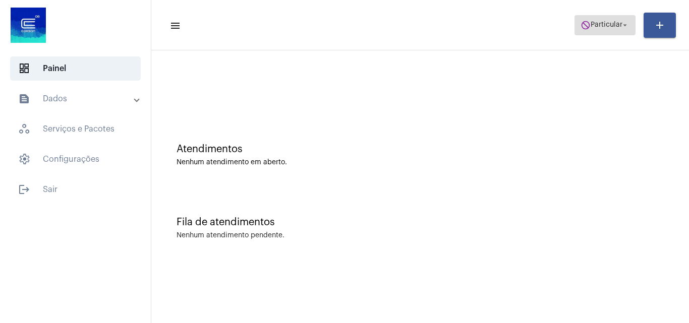
click at [592, 32] on span "do_not_disturb Particular arrow_drop_down" at bounding box center [604, 25] width 49 height 18
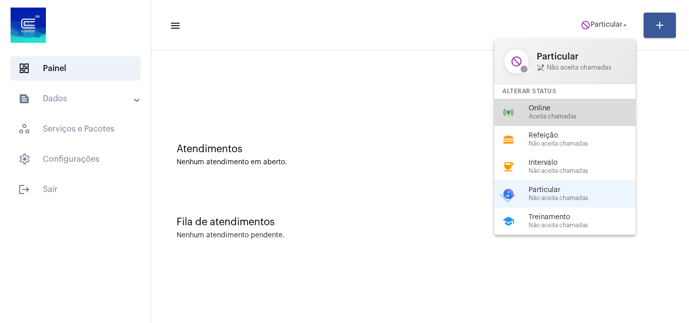
click at [572, 115] on span "Aceita chamadas" at bounding box center [586, 116] width 115 height 7
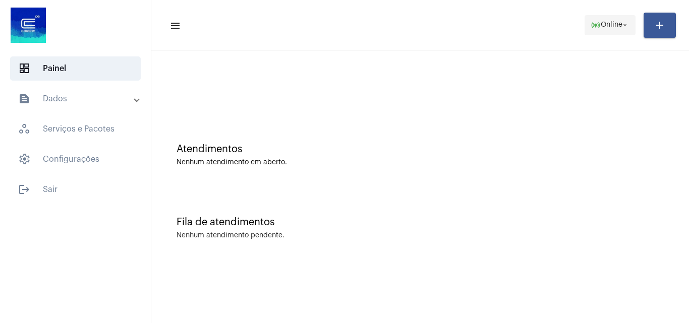
click at [605, 31] on span "online_prediction Online arrow_drop_down" at bounding box center [610, 25] width 39 height 18
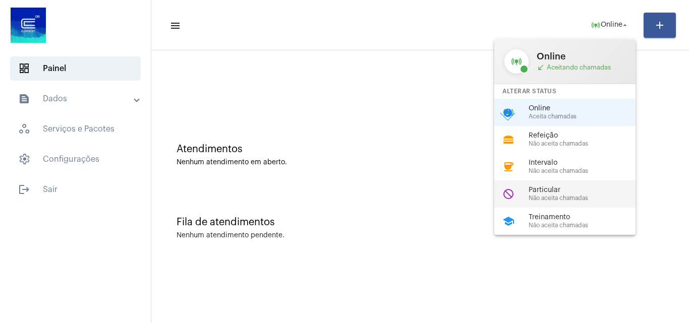
click at [555, 194] on span "Particular" at bounding box center [586, 191] width 115 height 8
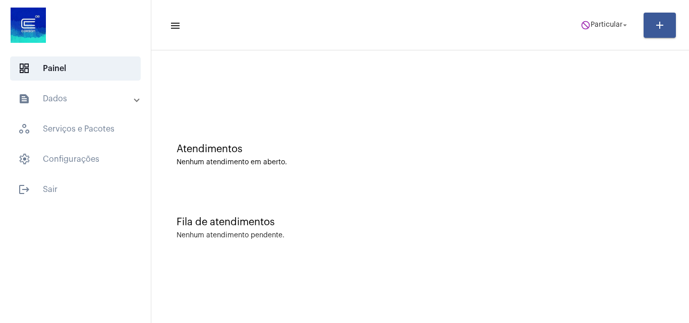
click at [382, 135] on div "Atendimentos Nenhum atendimento em aberto." at bounding box center [420, 149] width 528 height 73
click at [587, 19] on span "do_not_disturb Particular arrow_drop_down" at bounding box center [604, 25] width 49 height 18
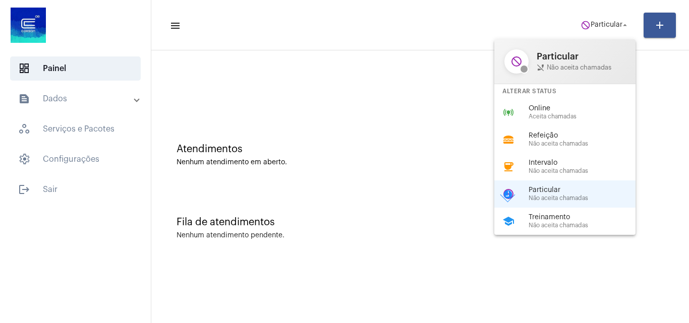
click at [386, 91] on div at bounding box center [344, 161] width 689 height 323
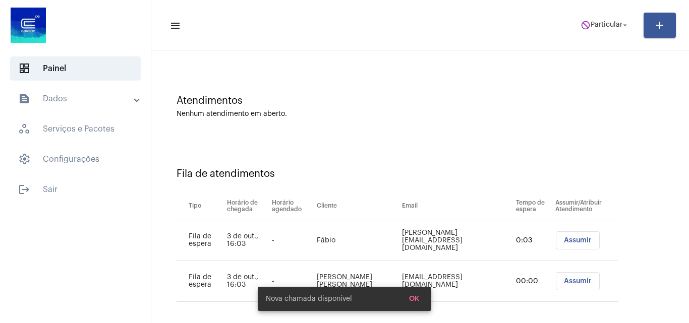
scroll to position [54, 0]
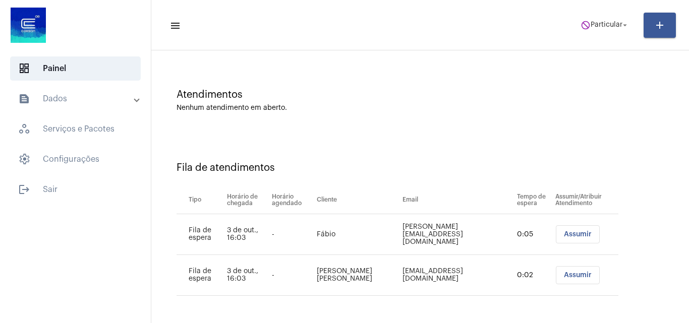
click at [564, 235] on span "Assumir" at bounding box center [578, 234] width 28 height 7
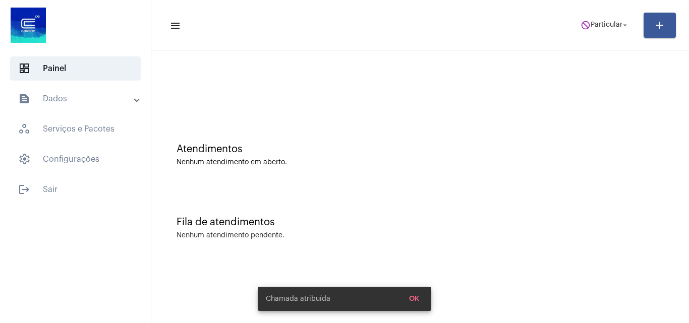
scroll to position [0, 0]
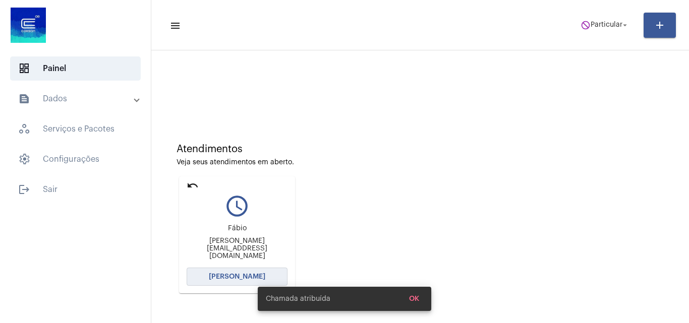
click at [245, 273] on button "[PERSON_NAME]" at bounding box center [237, 277] width 101 height 18
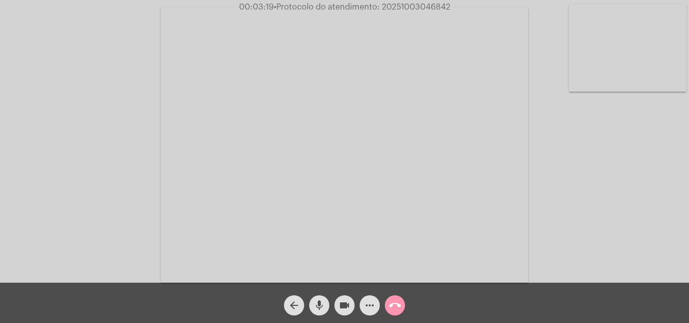
click at [338, 300] on mat-icon "videocam" at bounding box center [344, 306] width 12 height 12
click at [328, 306] on button "mic" at bounding box center [319, 306] width 20 height 20
click at [340, 311] on mat-icon "videocam_off" at bounding box center [344, 306] width 12 height 12
click at [343, 310] on mat-icon "videocam" at bounding box center [344, 306] width 12 height 12
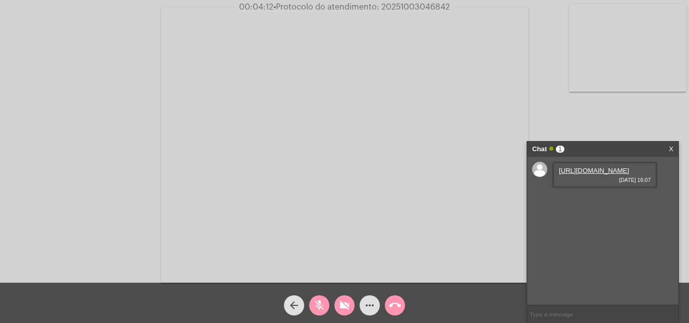
click at [620, 174] on link "[URL][DOMAIN_NAME]" at bounding box center [594, 171] width 70 height 8
click at [451, 269] on video at bounding box center [344, 145] width 367 height 275
click at [671, 151] on link "X" at bounding box center [671, 149] width 5 height 15
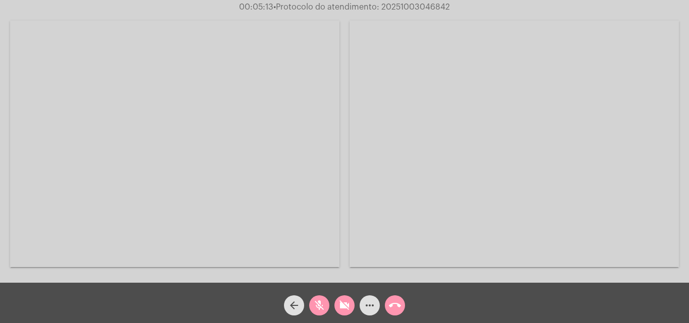
click at [295, 148] on video at bounding box center [174, 144] width 329 height 247
click at [348, 304] on mat-icon "videocam_off" at bounding box center [344, 306] width 12 height 12
click at [339, 306] on mat-icon "videocam" at bounding box center [344, 306] width 12 height 12
click at [345, 306] on mat-icon "videocam_off" at bounding box center [344, 306] width 12 height 12
click at [323, 304] on mat-icon "mic_off" at bounding box center [319, 306] width 12 height 12
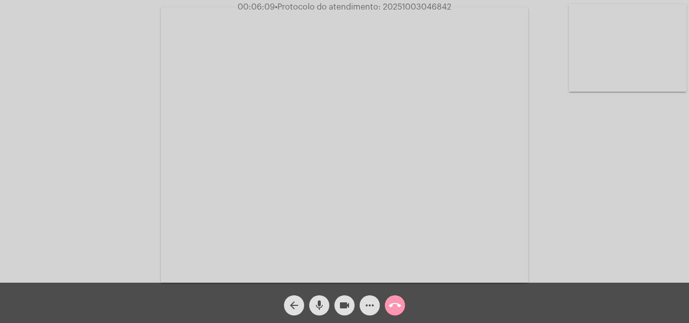
click at [344, 312] on mat-icon "videocam" at bounding box center [344, 306] width 12 height 12
click at [327, 309] on button "mic" at bounding box center [319, 306] width 20 height 20
click at [352, 301] on button "videocam_off" at bounding box center [344, 306] width 20 height 20
click at [331, 304] on div "mic_off" at bounding box center [319, 302] width 25 height 25
click at [547, 148] on div "Acessando Câmera e Microfone..." at bounding box center [344, 144] width 687 height 283
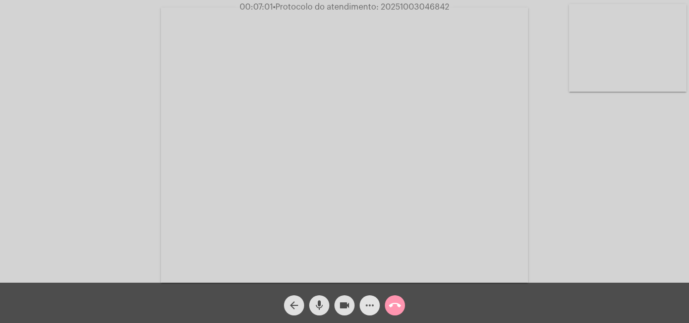
click at [377, 308] on button "more_horiz" at bounding box center [370, 306] width 20 height 20
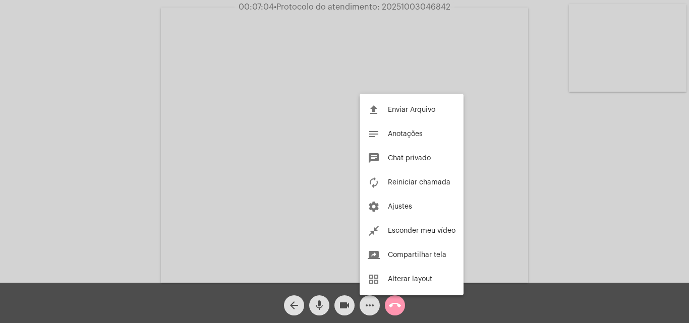
click at [606, 162] on div at bounding box center [344, 161] width 689 height 323
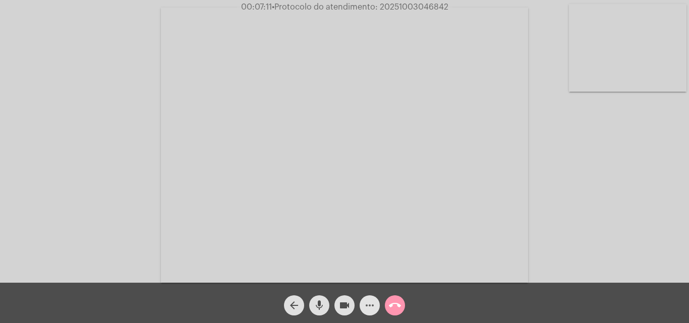
click at [366, 304] on mat-icon "more_horiz" at bounding box center [370, 306] width 12 height 12
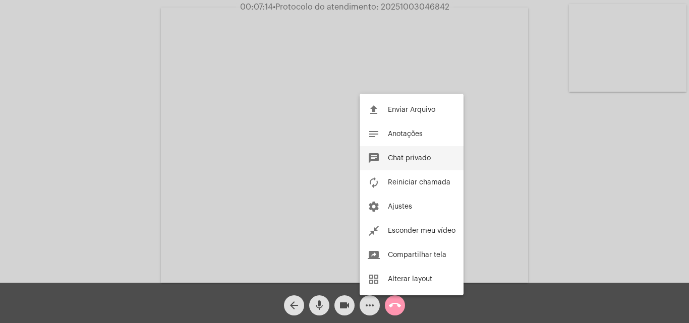
click at [409, 153] on button "chat Chat privado" at bounding box center [412, 158] width 104 height 24
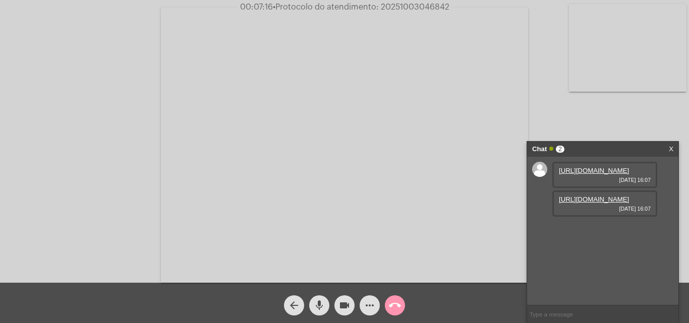
click at [610, 203] on link "[URL][DOMAIN_NAME]" at bounding box center [594, 200] width 70 height 8
click at [323, 301] on mat-icon "mic" at bounding box center [319, 306] width 12 height 12
click at [338, 306] on mat-icon "videocam" at bounding box center [344, 306] width 12 height 12
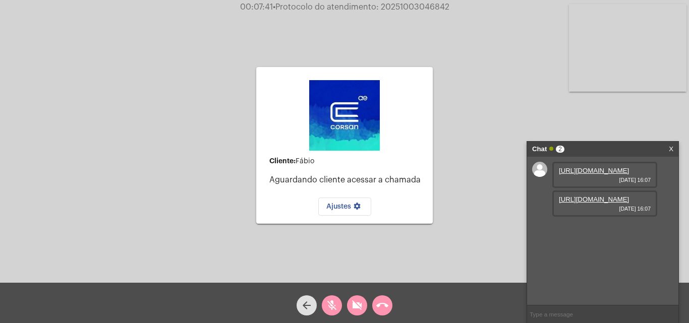
click at [379, 312] on mat-icon "call_end" at bounding box center [382, 306] width 12 height 12
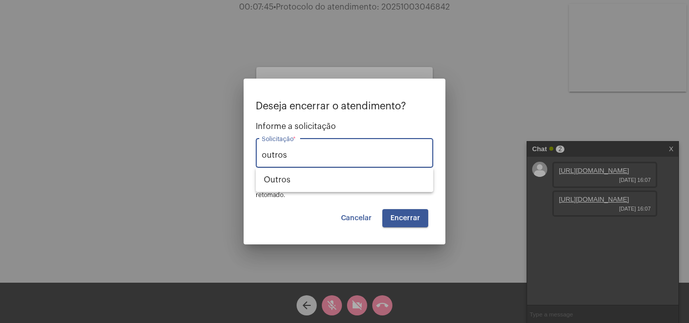
click at [406, 227] on mat-dialog-container "Deseja encerrar o atendimento? Informe a solicitação outros Solicitação * OBS: …" at bounding box center [345, 162] width 202 height 166
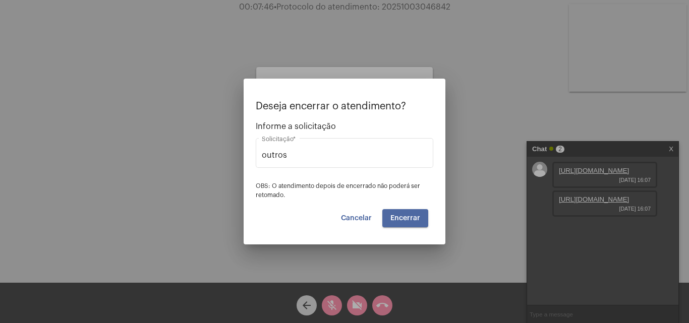
click at [406, 223] on button "Encerrar" at bounding box center [405, 218] width 46 height 18
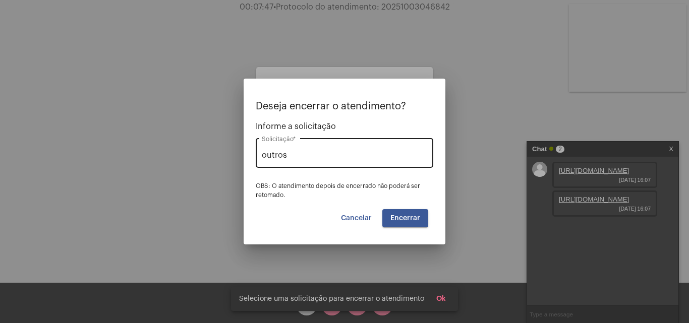
click at [309, 164] on div "outros Solicitação *" at bounding box center [344, 152] width 165 height 32
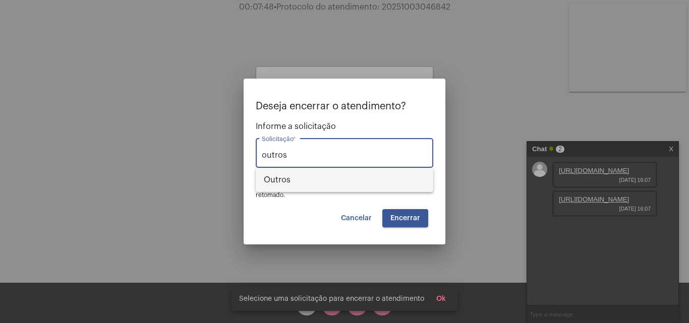
click at [308, 174] on span "Outros" at bounding box center [344, 180] width 161 height 24
type input "Outros"
click at [416, 224] on button "Encerrar" at bounding box center [405, 218] width 46 height 18
